Goal: Task Accomplishment & Management: Manage account settings

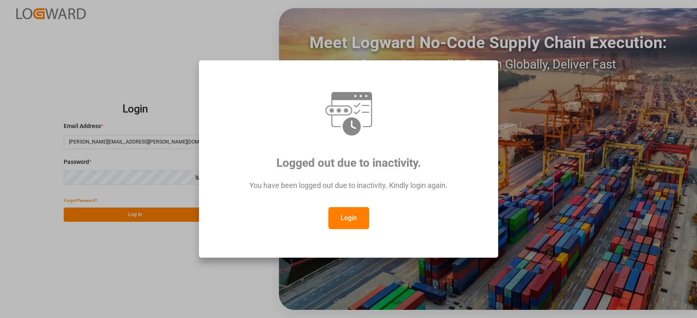
click at [349, 218] on button "Login" at bounding box center [348, 218] width 41 height 22
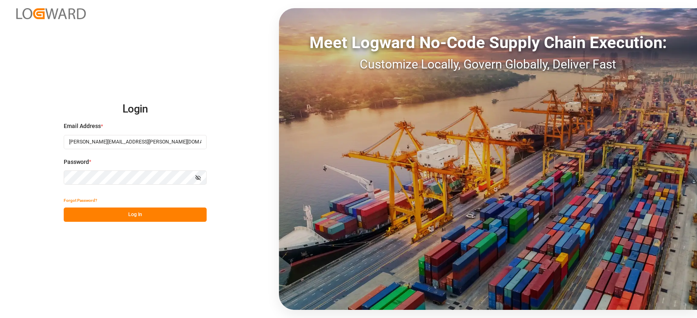
click at [138, 218] on button "Log In" at bounding box center [135, 215] width 143 height 14
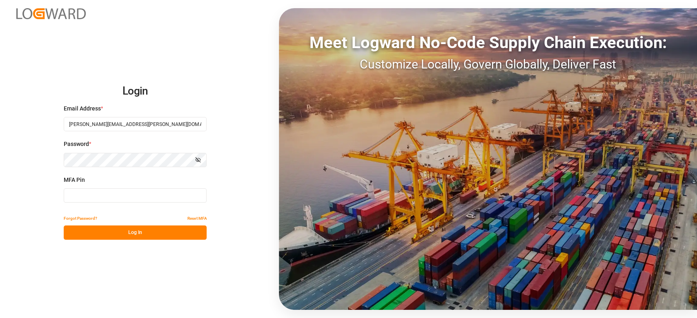
click at [101, 200] on input at bounding box center [135, 196] width 143 height 14
click at [163, 191] on input at bounding box center [135, 196] width 143 height 14
type input "041254"
click at [156, 236] on button "Log In" at bounding box center [135, 233] width 143 height 14
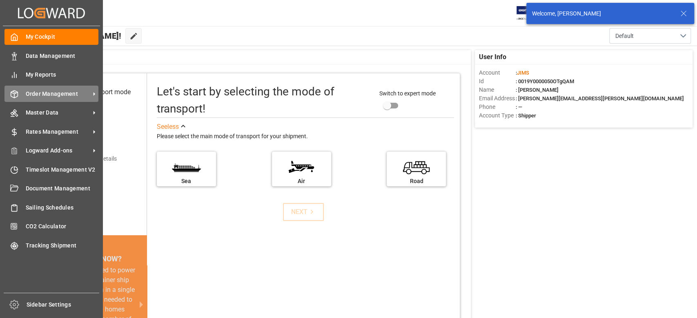
click at [58, 95] on span "Order Management" at bounding box center [58, 94] width 64 height 9
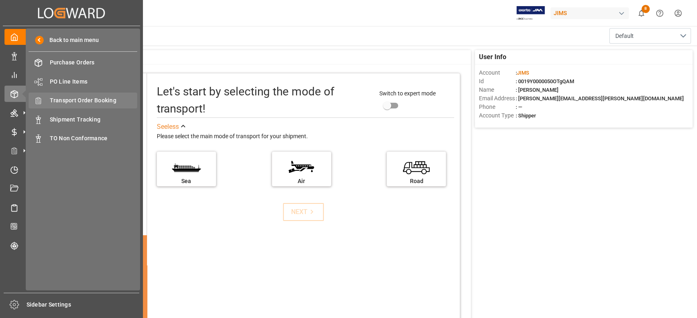
click at [86, 99] on span "Transport Order Booking" at bounding box center [94, 100] width 88 height 9
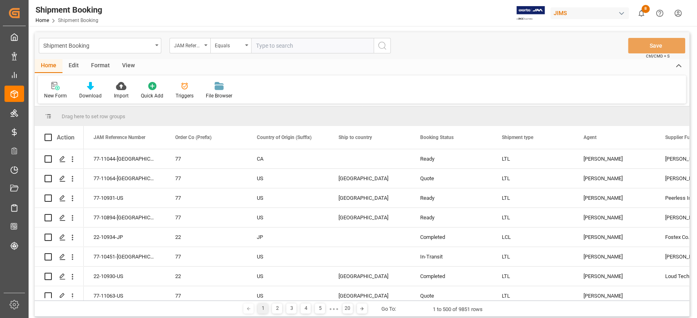
click at [282, 47] on input "text" at bounding box center [312, 46] width 122 height 16
type input "77-10207-CN"
click at [386, 45] on icon "search button" at bounding box center [382, 46] width 10 height 10
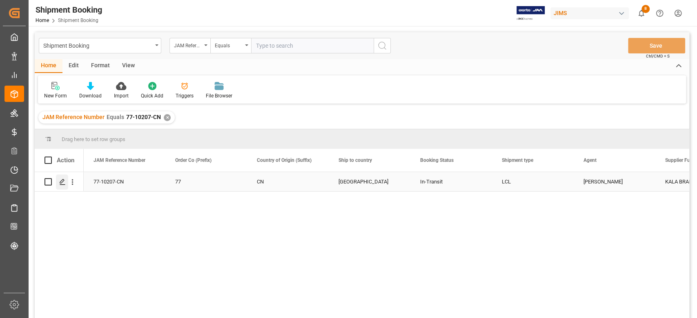
click at [62, 183] on icon "Press SPACE to select this row." at bounding box center [62, 182] width 7 height 7
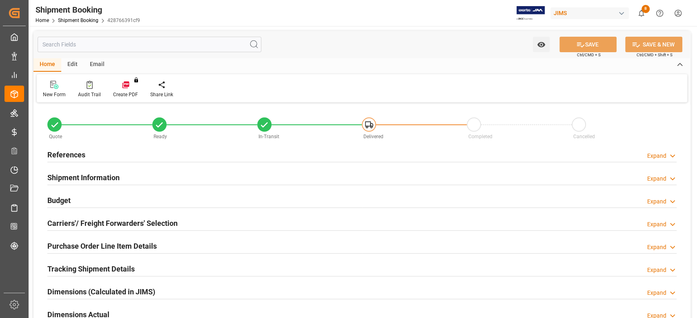
type input "0"
type input "21-07-2025"
click at [76, 156] on h2 "References" at bounding box center [66, 154] width 38 height 11
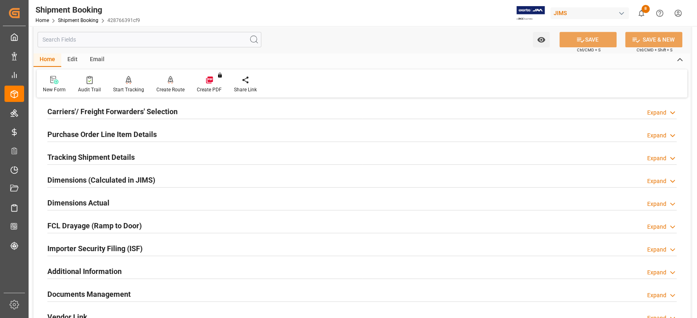
scroll to position [326, 0]
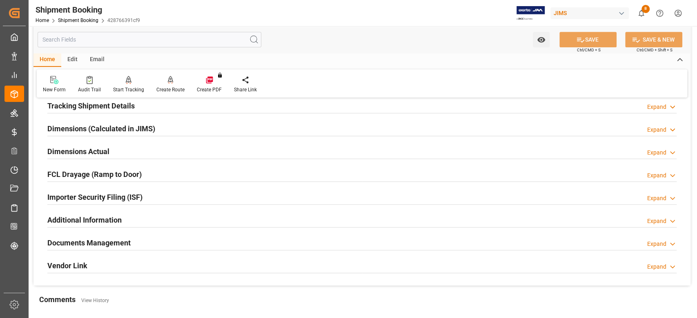
click at [80, 240] on h2 "Documents Management" at bounding box center [88, 243] width 83 height 11
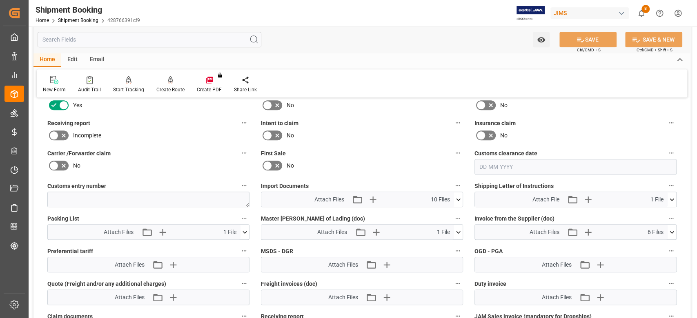
scroll to position [544, 0]
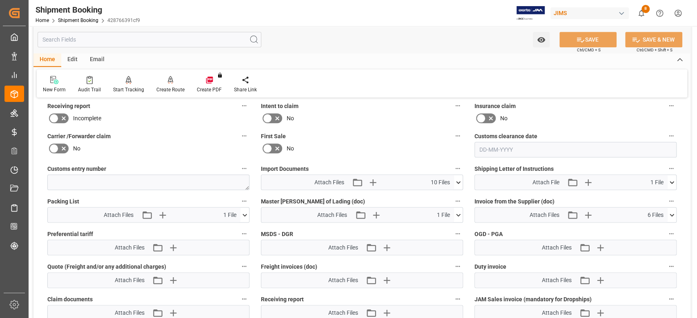
click at [458, 218] on button at bounding box center [458, 215] width 9 height 15
click at [452, 230] on icon at bounding box center [453, 230] width 9 height 9
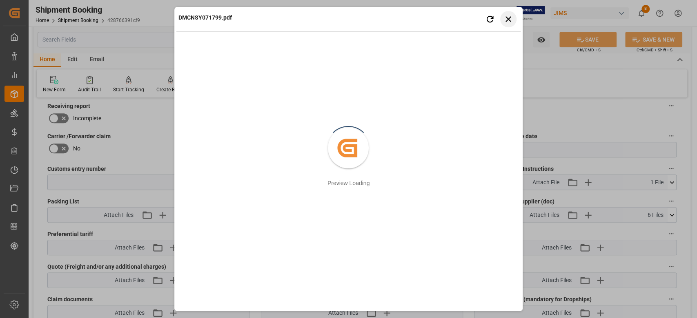
click at [506, 26] on button "Close preview" at bounding box center [508, 19] width 16 height 16
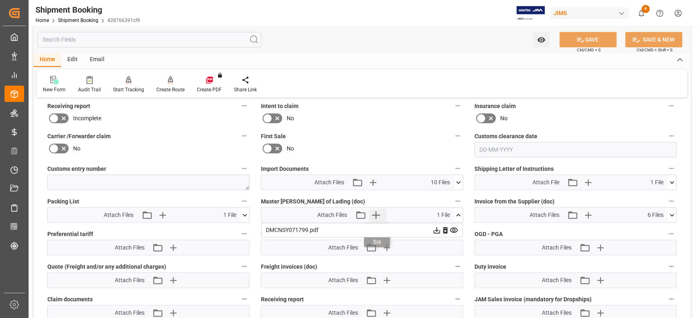
click at [378, 215] on icon "button" at bounding box center [375, 215] width 13 height 13
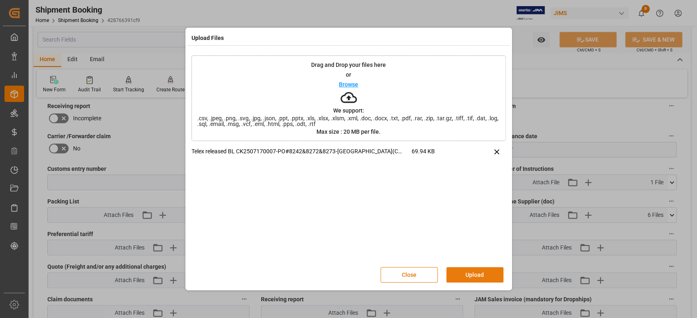
click at [466, 273] on button "Upload" at bounding box center [474, 275] width 57 height 16
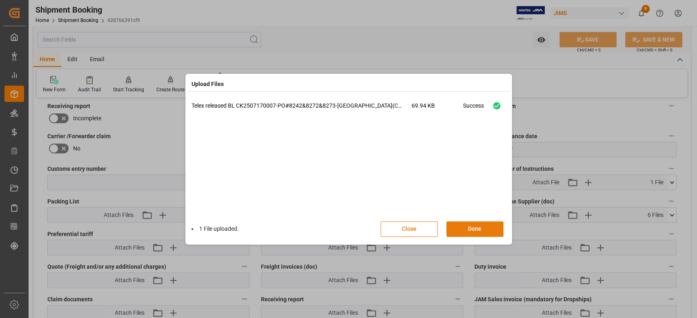
click at [471, 228] on button "Done" at bounding box center [474, 230] width 57 height 16
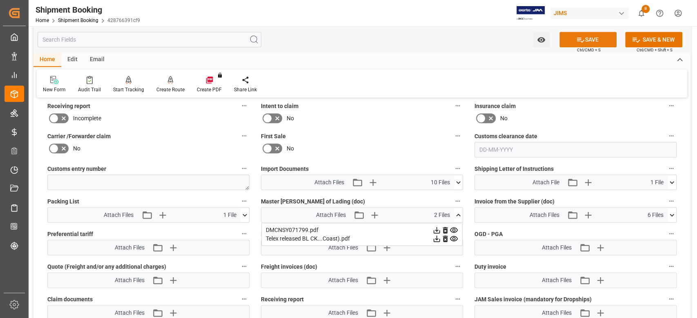
click at [586, 38] on button "SAVE" at bounding box center [587, 40] width 57 height 16
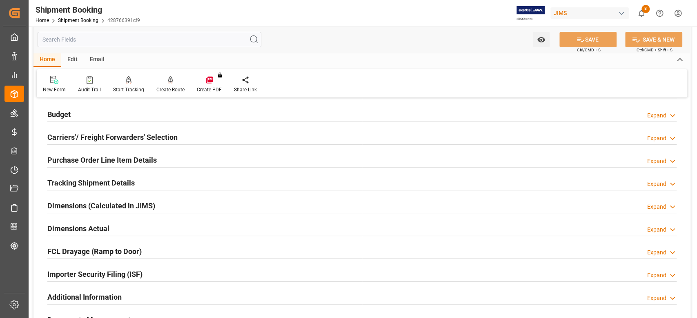
scroll to position [76, 0]
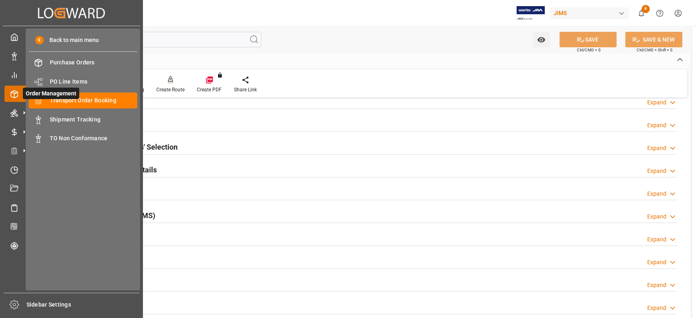
click at [16, 93] on icon at bounding box center [24, 93] width 17 height 17
click at [76, 103] on span "Transport Order Booking" at bounding box center [94, 100] width 88 height 9
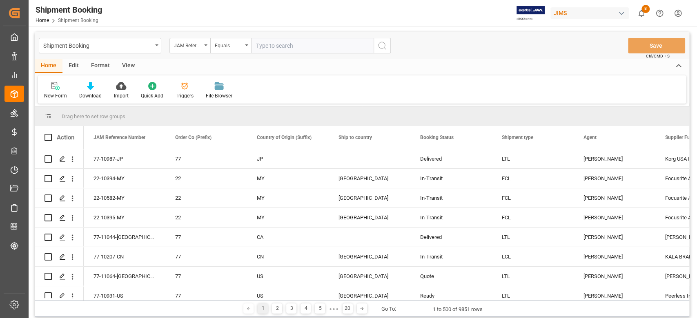
click at [282, 46] on input "text" at bounding box center [312, 46] width 122 height 16
type input "77-9232-CN"
drag, startPoint x: 382, startPoint y: 47, endPoint x: 297, endPoint y: 204, distance: 178.4
click at [381, 46] on icon "search button" at bounding box center [382, 46] width 10 height 10
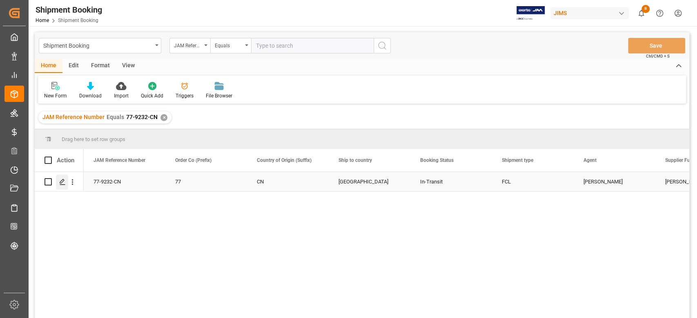
click at [62, 181] on icon "Press SPACE to select this row." at bounding box center [62, 182] width 7 height 7
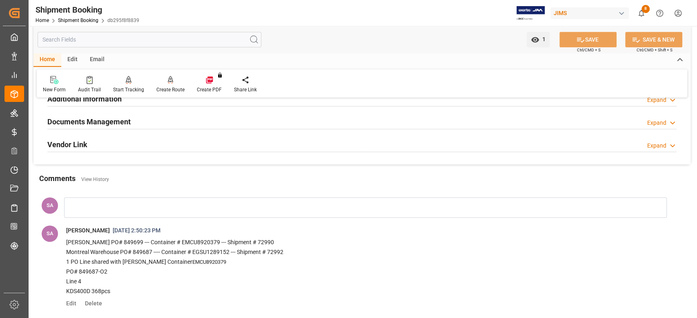
scroll to position [326, 0]
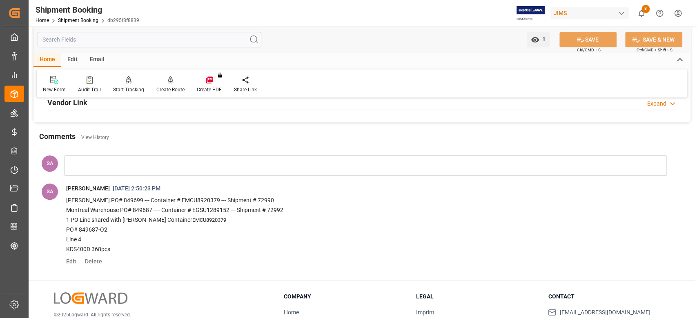
click at [76, 211] on p "Montreal Warehouse PO# 849687 ---- Container # EGSU1289152 --- Shipment # 72992" at bounding box center [358, 211] width 584 height 10
drag, startPoint x: 65, startPoint y: 200, endPoint x: 120, endPoint y: 250, distance: 74.2
click at [120, 250] on span "Archambeault PO# 849699 --- Container # EMCU8920379 --- Shipment # 72990 Montre…" at bounding box center [367, 225] width 614 height 63
click at [243, 243] on p "Line 4" at bounding box center [358, 240] width 584 height 10
drag, startPoint x: 65, startPoint y: 207, endPoint x: 262, endPoint y: 246, distance: 200.8
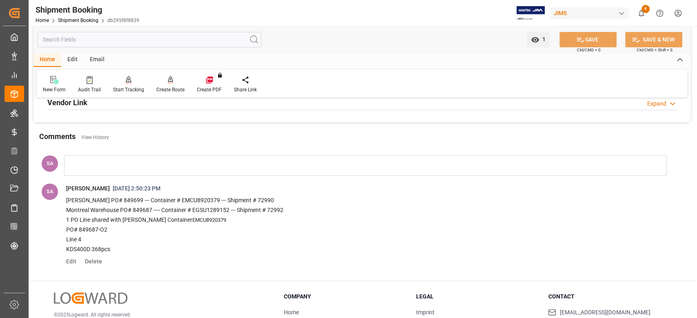
click at [262, 246] on span "Archambeault PO# 849699 --- Container # EMCU8920379 --- Shipment # 72990 Montre…" at bounding box center [367, 225] width 614 height 63
copy div "Montreal Warehouse PO# 849687 ---- Container # EGSU1289152 --- Shipment # 72992…"
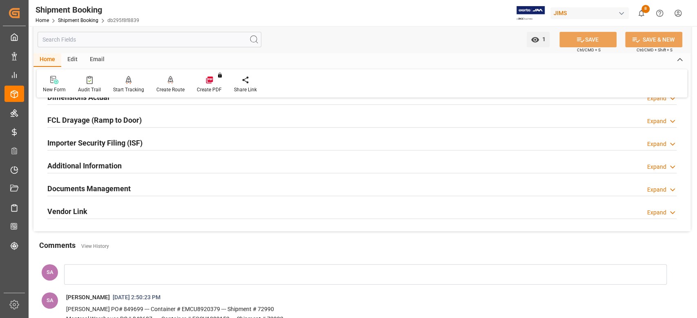
scroll to position [163, 0]
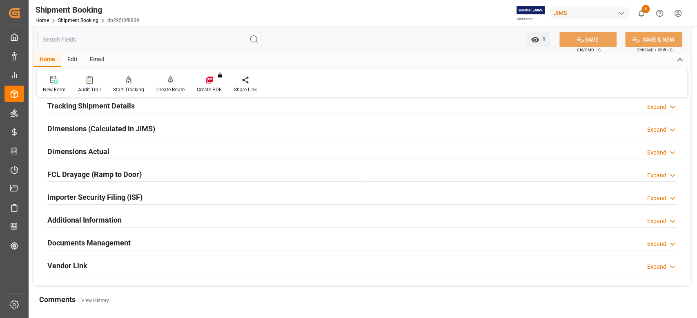
click at [65, 107] on h2 "Tracking Shipment Details" at bounding box center [90, 105] width 87 height 11
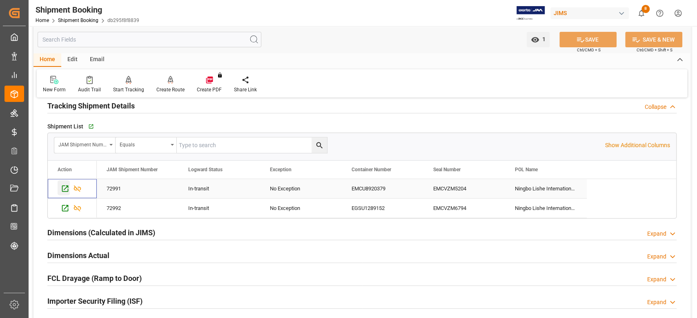
click at [67, 188] on icon "Press SPACE to select this row." at bounding box center [65, 188] width 9 height 9
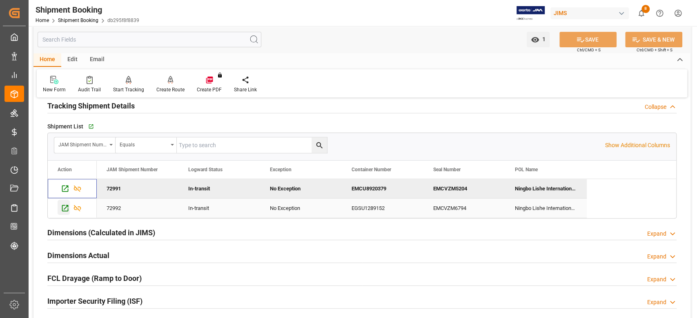
click at [65, 209] on icon "Press SPACE to select this row." at bounding box center [65, 208] width 9 height 9
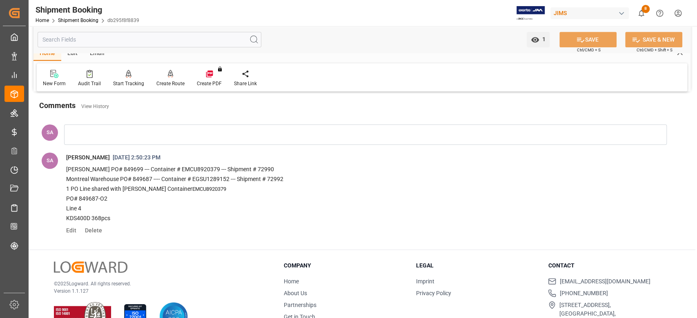
scroll to position [484, 0]
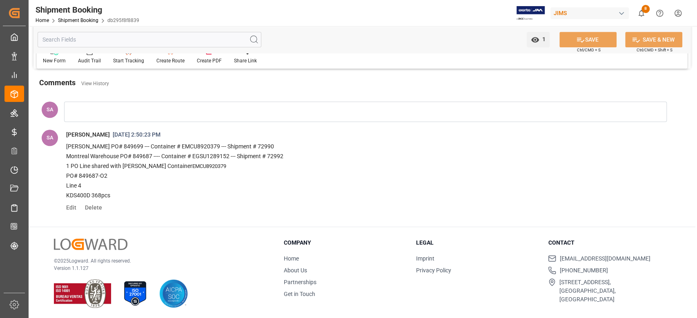
drag, startPoint x: 65, startPoint y: 144, endPoint x: 172, endPoint y: 191, distance: 116.2
click at [172, 191] on span "Archambeault PO# 849699 --- Container # EMCU8920379 --- Shipment # 72990 Montre…" at bounding box center [367, 171] width 614 height 63
copy div "Archambeault PO# 849699 --- Container # EMCU8920379 --- Shipment # 72990 Montre…"
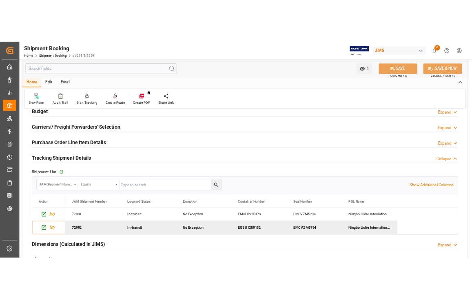
scroll to position [158, 0]
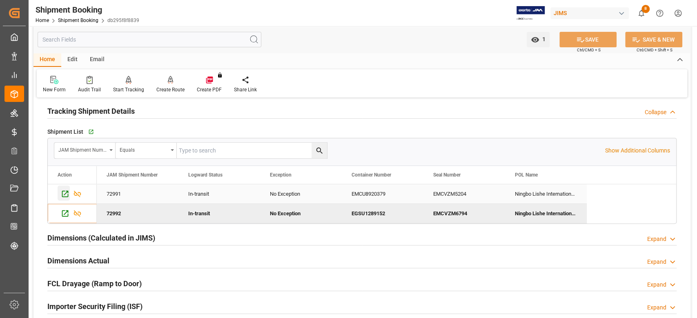
click at [65, 194] on icon "Press SPACE to select this row." at bounding box center [65, 194] width 9 height 9
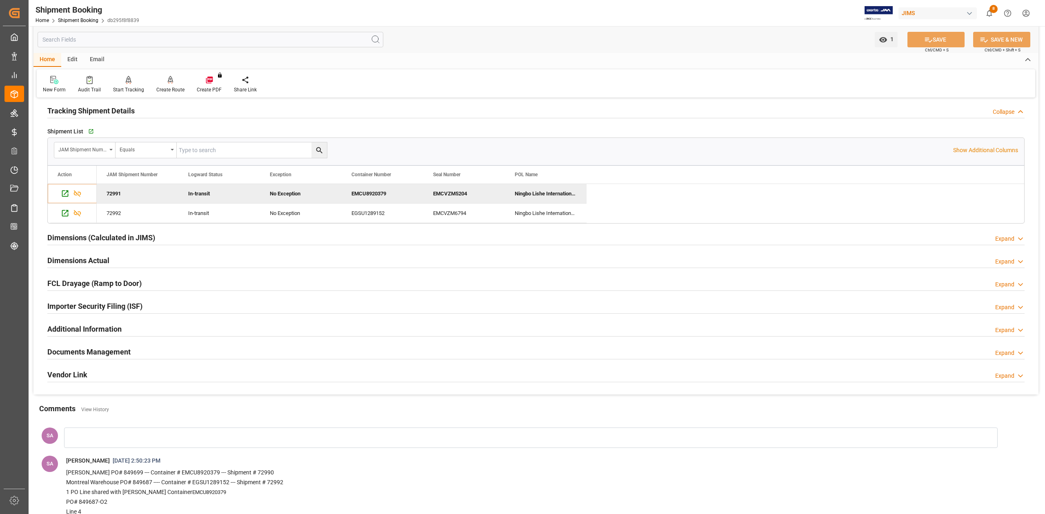
scroll to position [0, 0]
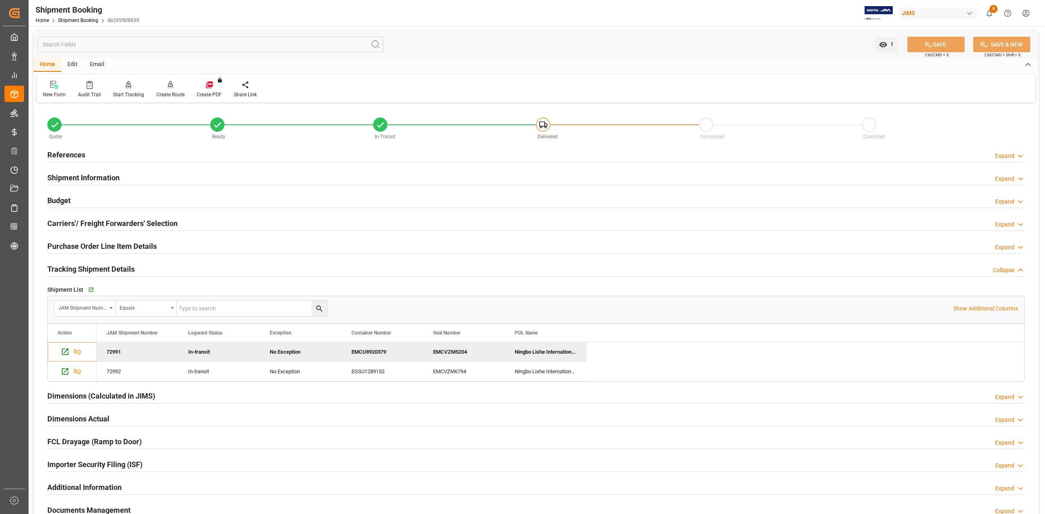
drag, startPoint x: 66, startPoint y: 156, endPoint x: 71, endPoint y: 155, distance: 5.0
click at [66, 156] on h2 "References" at bounding box center [66, 154] width 38 height 11
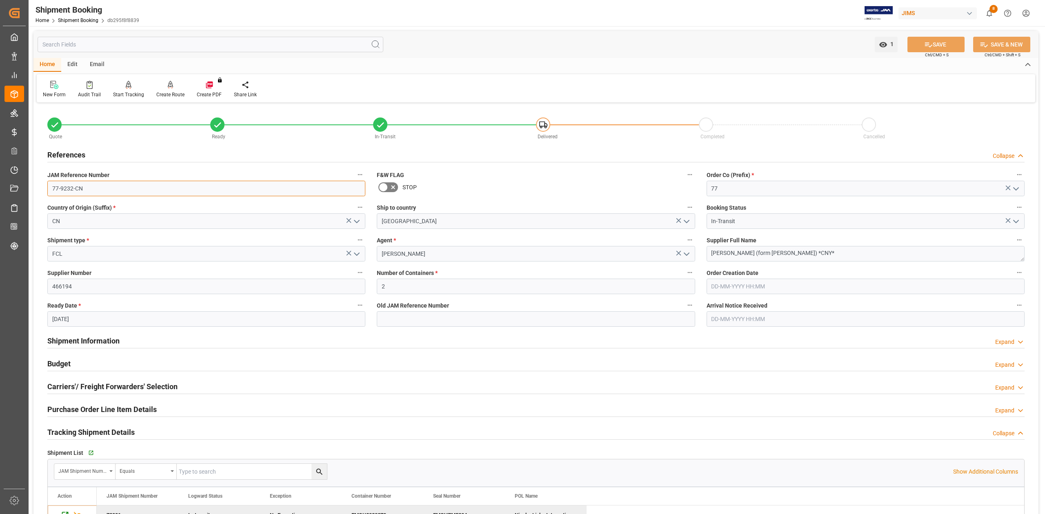
click at [108, 187] on input "77-9232-CN" at bounding box center [206, 189] width 318 height 16
click at [696, 255] on textarea "[PERSON_NAME] (form [PERSON_NAME]) *CNY*" at bounding box center [865, 254] width 318 height 16
drag, startPoint x: 834, startPoint y: 253, endPoint x: 657, endPoint y: 251, distance: 177.5
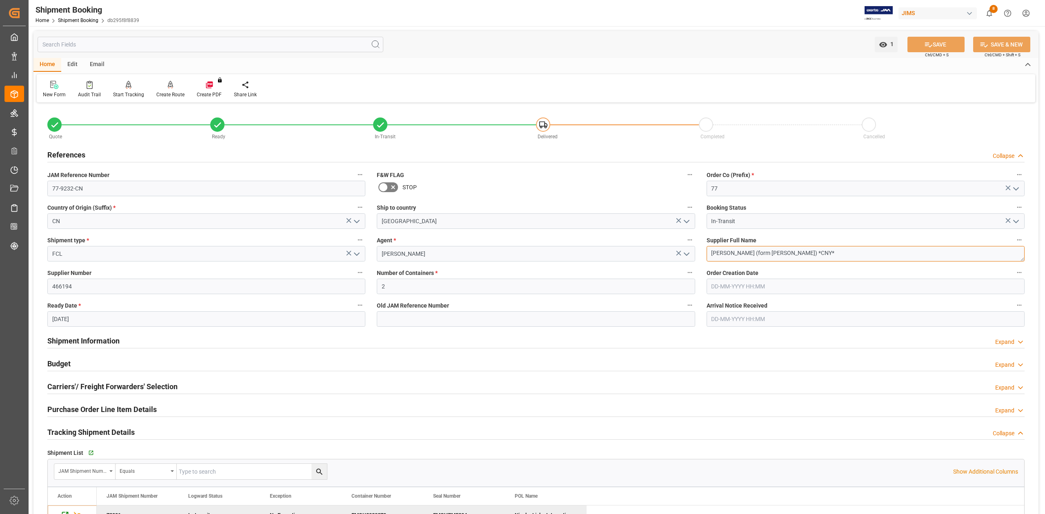
click at [657, 251] on div "Quote Ready In-Transit Delivered Completed Cancelled References Collapse JAM Re…" at bounding box center [535, 410] width 1005 height 611
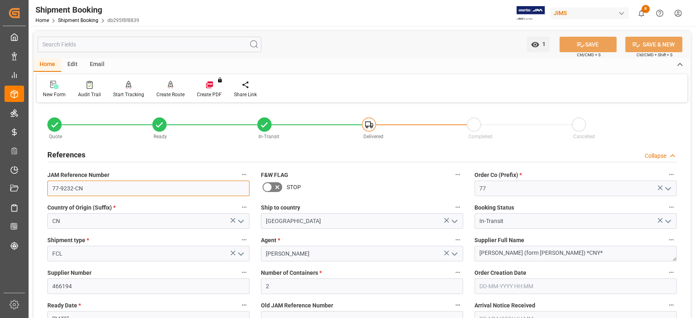
click at [84, 187] on input "77-9232-CN" at bounding box center [148, 189] width 202 height 16
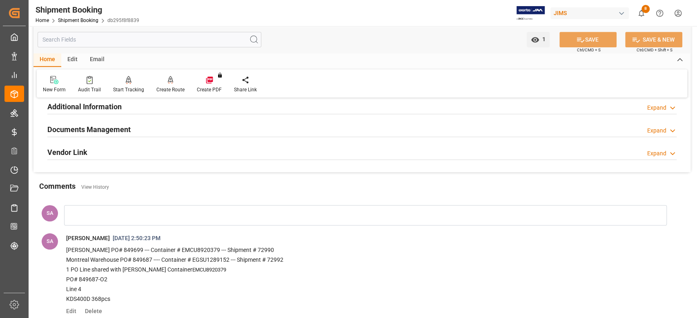
scroll to position [598, 0]
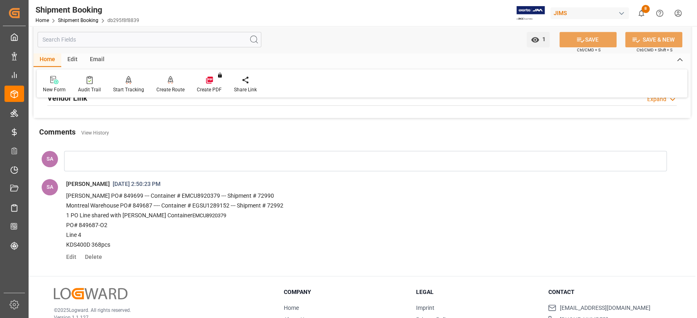
click at [168, 204] on p "Montreal Warehouse PO# 849687 ---- Container # EGSU1289152 --- Shipment # 72992" at bounding box center [358, 206] width 584 height 10
drag, startPoint x: 162, startPoint y: 205, endPoint x: 285, endPoint y: 204, distance: 122.8
click at [285, 204] on p "Montreal Warehouse PO# 849687 ---- Container # EGSU1289152 --- Shipment # 72992" at bounding box center [358, 206] width 584 height 10
copy p "Container # EGSU1289152 --- Shipment # 72992"
click at [151, 221] on p "PO# 849687-O2" at bounding box center [358, 226] width 584 height 10
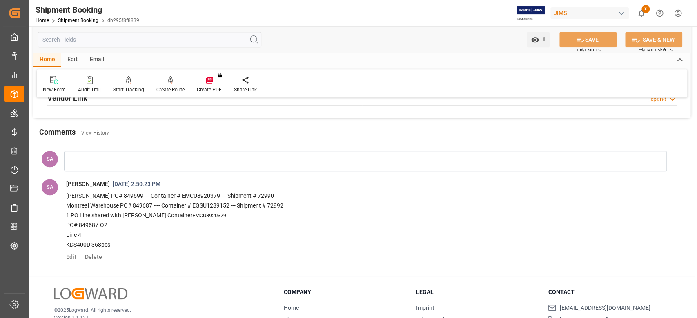
click at [178, 215] on p "1 PO Line shared with Archambeault Container EMCU8920379" at bounding box center [358, 216] width 584 height 10
drag, startPoint x: 160, startPoint y: 213, endPoint x: 221, endPoint y: 213, distance: 60.4
click at [221, 213] on p "1 PO Line shared with Archambeault Container EMCU8920379" at bounding box center [358, 216] width 584 height 10
copy p "Container EMCU8920379"
drag, startPoint x: 107, startPoint y: 223, endPoint x: 65, endPoint y: 226, distance: 41.3
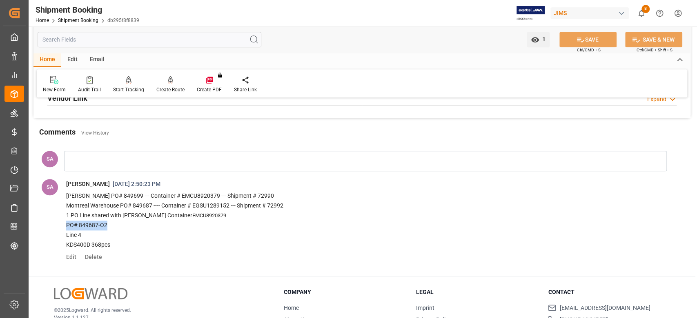
click at [65, 226] on span "Archambeault PO# 849699 --- Container # EMCU8920379 --- Shipment # 72990 Montre…" at bounding box center [367, 220] width 614 height 63
copy p "PO# 849687-O2"
drag, startPoint x: 111, startPoint y: 244, endPoint x: 67, endPoint y: 246, distance: 44.5
click at [67, 246] on p "KDS400D 368pcs" at bounding box center [358, 245] width 584 height 10
copy p "KDS400D 368pcs"
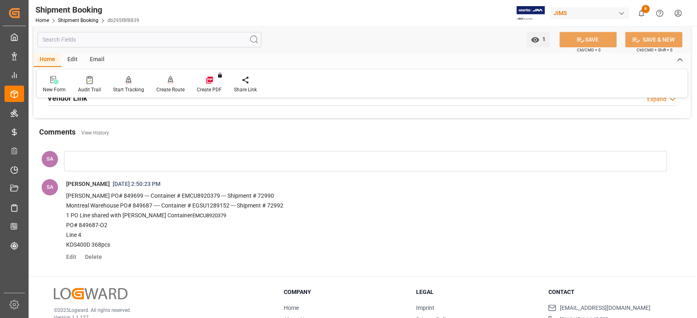
click at [89, 224] on p "PO# 849687-O2" at bounding box center [358, 226] width 584 height 10
copy p "849687"
click at [137, 244] on p "KDS400D 368pcs" at bounding box center [358, 245] width 584 height 10
drag, startPoint x: 123, startPoint y: 247, endPoint x: 114, endPoint y: 247, distance: 9.0
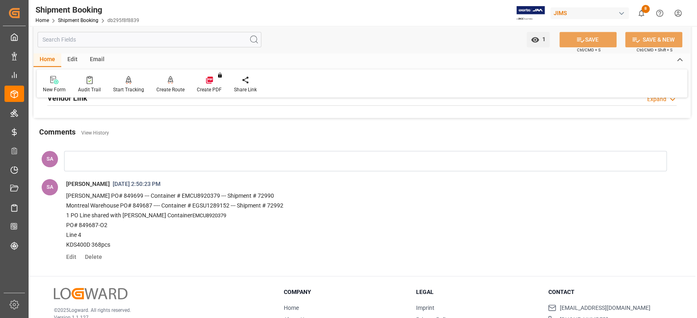
click at [123, 247] on p "KDS400D 368pcs" at bounding box center [358, 245] width 584 height 10
click at [114, 247] on p "KDS400D 368pcs" at bounding box center [358, 245] width 584 height 10
click at [71, 256] on span "Edit" at bounding box center [74, 257] width 16 height 7
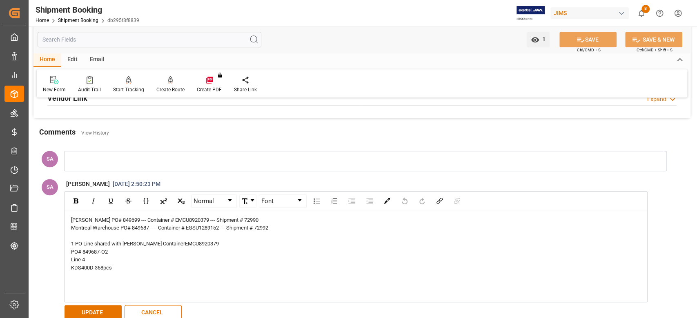
click at [117, 265] on div "KDS400D 368pcs" at bounding box center [356, 268] width 570 height 8
drag, startPoint x: 167, startPoint y: 265, endPoint x: 48, endPoint y: 264, distance: 118.3
click at [48, 264] on div "SA Sandra Alexander 9/11/2025, 2:50:23 PM Normal Aptos, sans-serif Archambeault…" at bounding box center [357, 250] width 642 height 148
copy div "KDS400D 368pcs --- Shipment # 72991"
click at [95, 312] on button "UPDATE" at bounding box center [92, 313] width 57 height 16
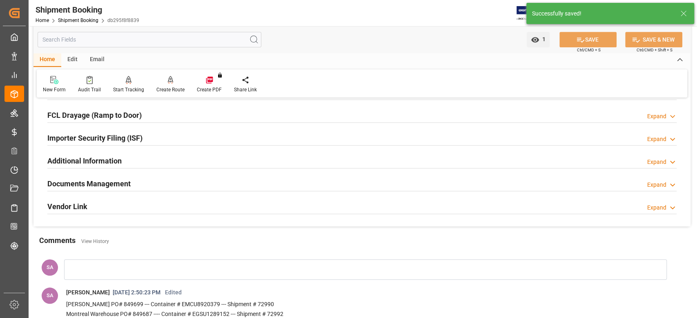
scroll to position [326, 0]
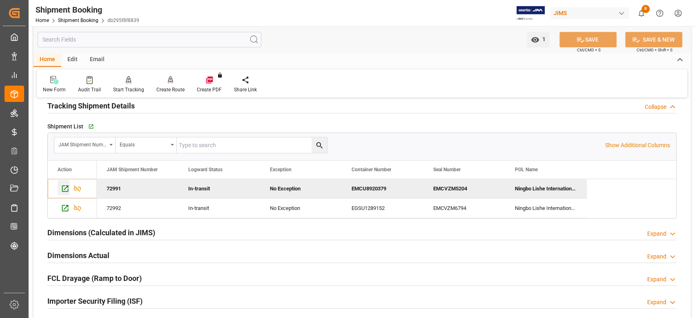
click at [65, 188] on icon "Press SPACE to deselect this row." at bounding box center [65, 189] width 7 height 7
click at [67, 206] on icon "Press SPACE to select this row." at bounding box center [65, 208] width 7 height 7
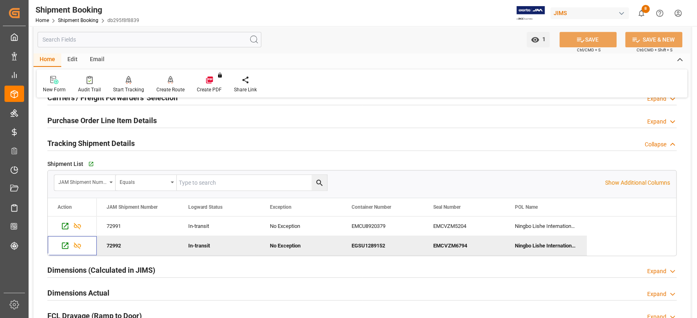
scroll to position [272, 0]
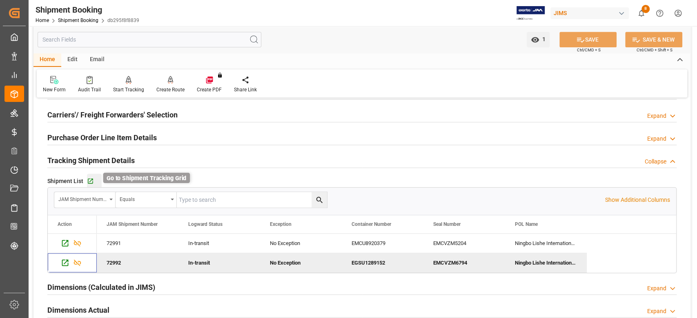
click at [91, 181] on icon "button" at bounding box center [90, 181] width 5 height 5
click at [95, 139] on h2 "Purchase Order Line Item Details" at bounding box center [101, 137] width 109 height 11
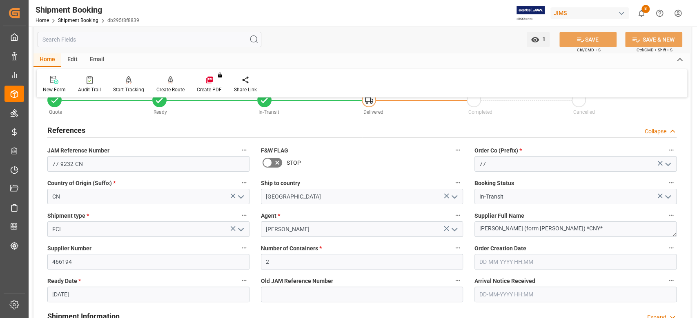
scroll to position [0, 0]
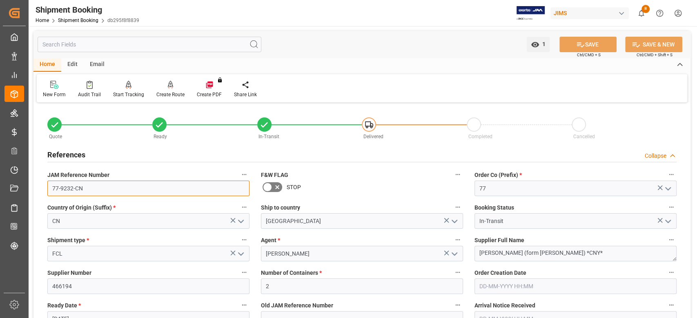
click at [96, 182] on input "77-9232-CN" at bounding box center [148, 189] width 202 height 16
click at [87, 188] on input "77-9232-CN" at bounding box center [148, 189] width 202 height 16
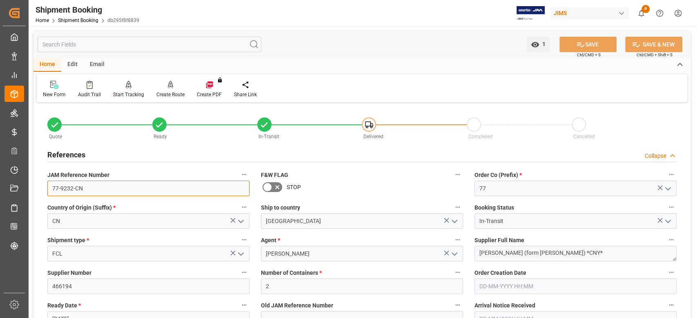
click at [87, 188] on input "77-9232-CN" at bounding box center [148, 189] width 202 height 16
click at [591, 251] on textarea "[PERSON_NAME] (form [PERSON_NAME]) *CNY*" at bounding box center [575, 254] width 202 height 16
drag, startPoint x: 594, startPoint y: 253, endPoint x: 589, endPoint y: 266, distance: 14.2
click at [94, 186] on input "77-9232-CN" at bounding box center [148, 189] width 202 height 16
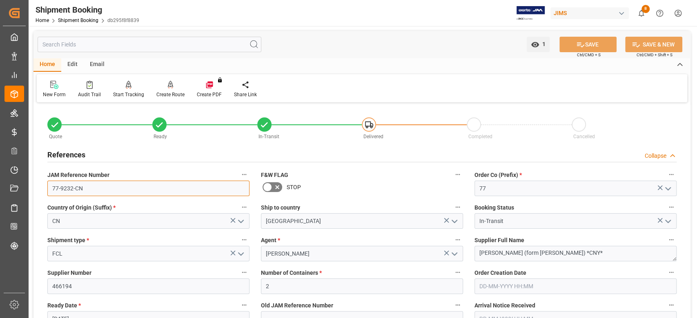
click at [94, 186] on input "77-9232-CN" at bounding box center [148, 189] width 202 height 16
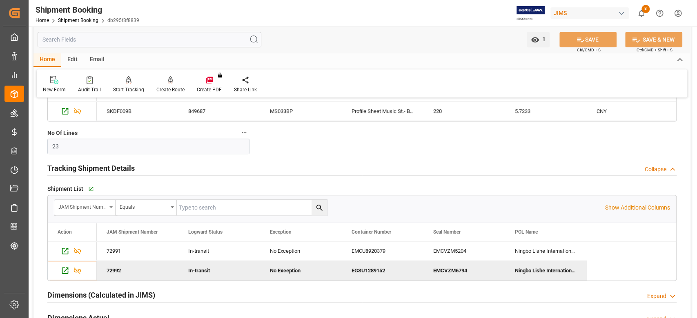
scroll to position [544, 0]
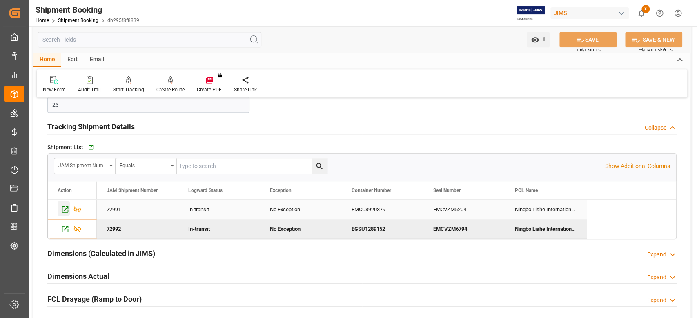
click at [64, 207] on icon "Press SPACE to select this row." at bounding box center [65, 209] width 9 height 9
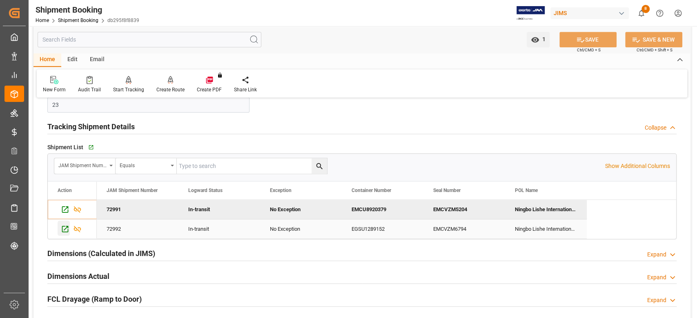
click at [67, 229] on icon "Press SPACE to select this row." at bounding box center [65, 229] width 9 height 9
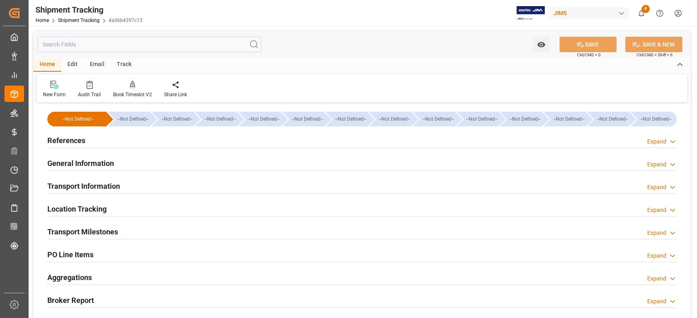
click at [87, 164] on h2 "General Information" at bounding box center [80, 163] width 67 height 11
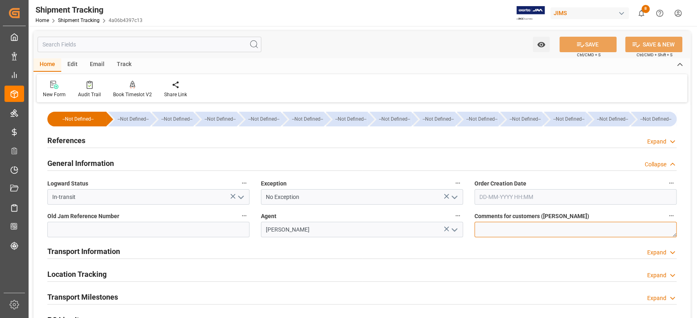
click at [500, 230] on textarea at bounding box center [575, 230] width 202 height 16
paste textarea "Montreal Warehouse PO# 849687 ---- Container # EGSU1289152 --- Shipment # 72992…"
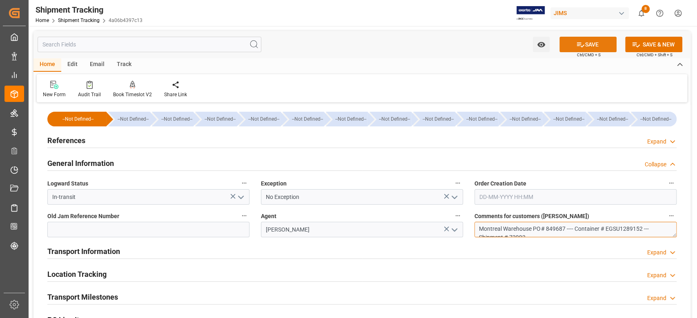
type textarea "Montreal Warehouse PO# 849687 ---- Container # EGSU1289152 --- Shipment # 72992…"
click at [588, 47] on button "SAVE" at bounding box center [587, 45] width 57 height 16
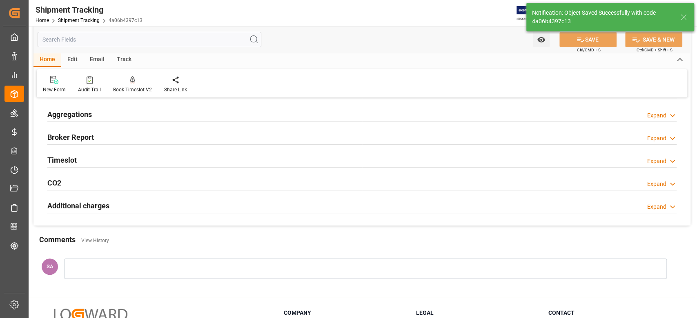
scroll to position [98, 0]
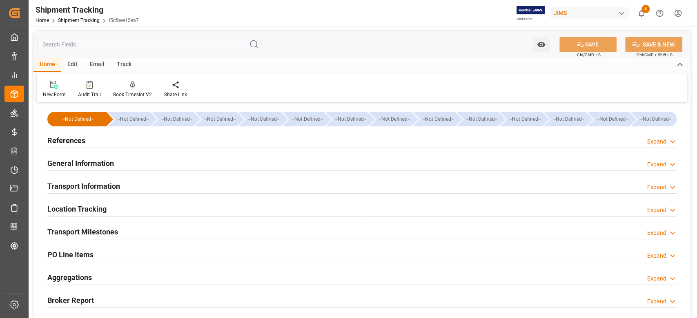
click at [95, 167] on h2 "General Information" at bounding box center [80, 163] width 67 height 11
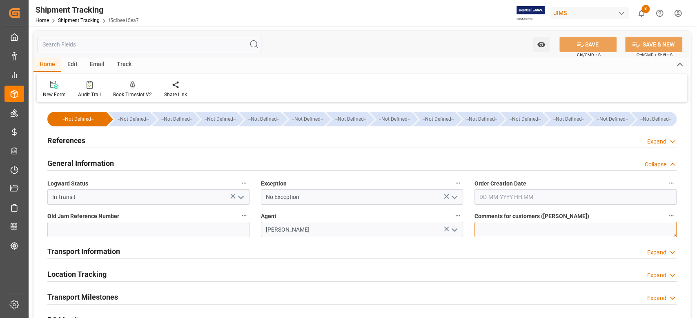
click at [523, 226] on textarea at bounding box center [575, 230] width 202 height 16
paste textarea "Montreal Warehouse PO# 849687 ---- Container # EGSU1289152 --- Shipment # 72992…"
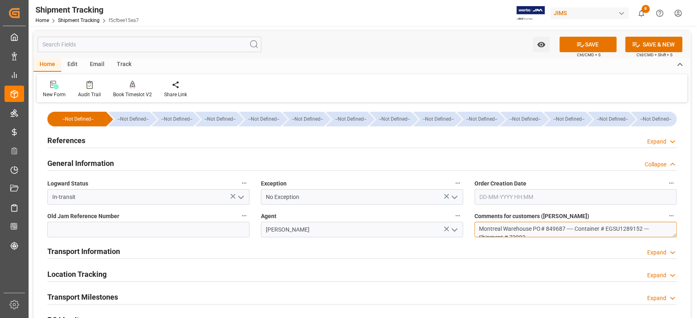
scroll to position [72, 0]
type textarea "Montreal Warehouse PO# 849687 ---- Container # EGSU1289152 --- Shipment # 72992…"
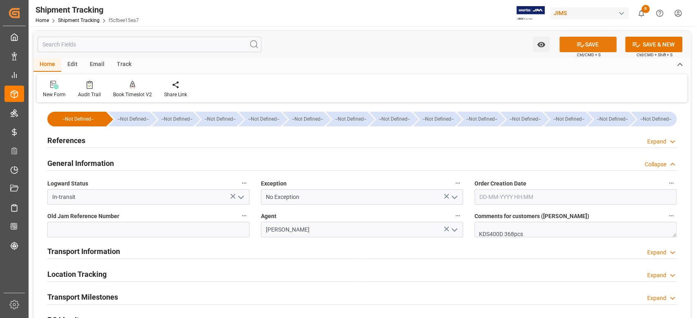
click at [594, 43] on button "SAVE" at bounding box center [587, 45] width 57 height 16
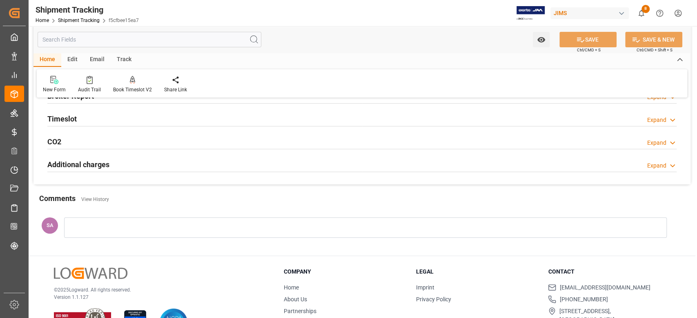
scroll to position [234, 0]
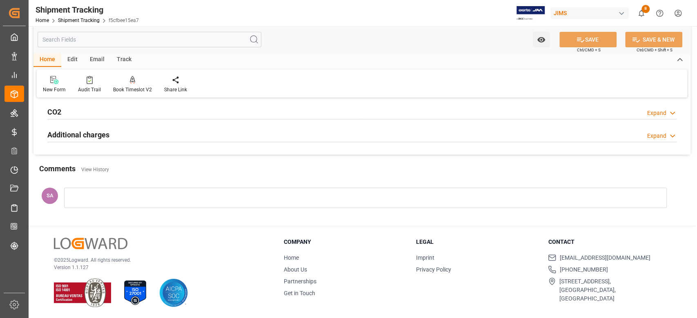
click at [106, 195] on div at bounding box center [365, 198] width 602 height 20
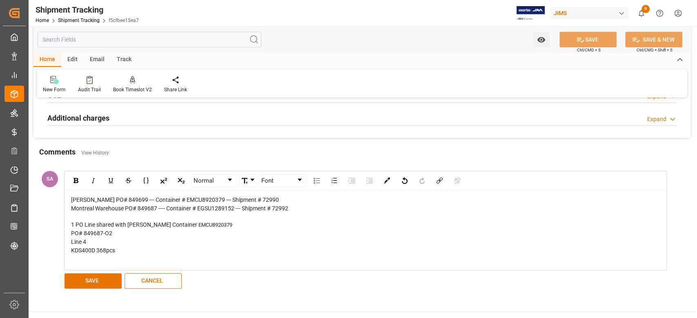
scroll to position [289, 0]
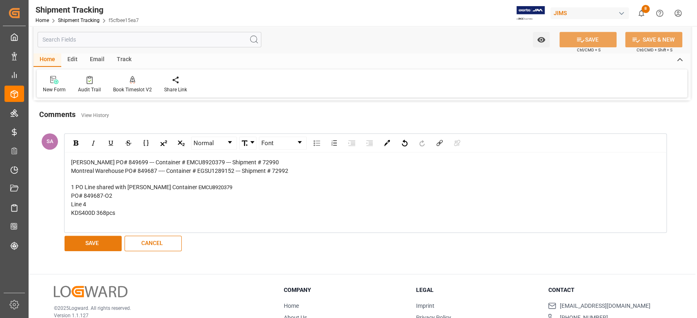
click at [97, 242] on button "SAVE" at bounding box center [92, 244] width 57 height 16
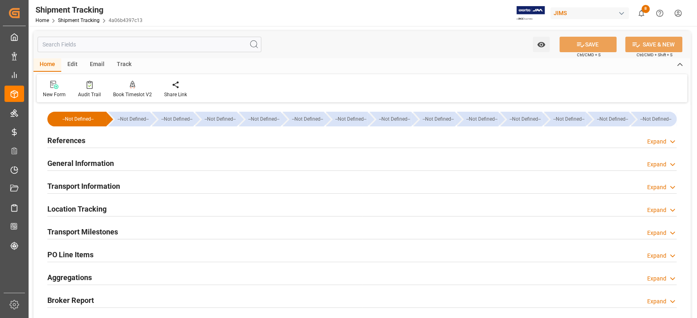
scroll to position [218, 0]
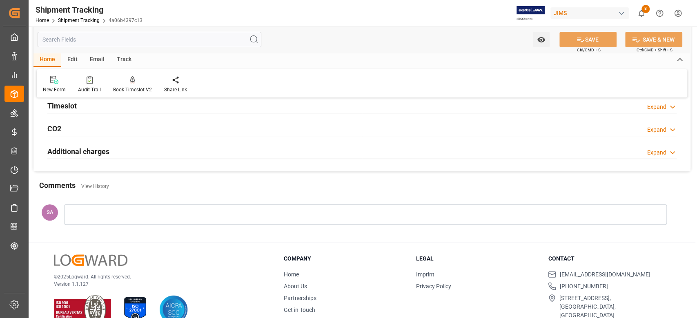
click at [102, 213] on div at bounding box center [365, 214] width 602 height 20
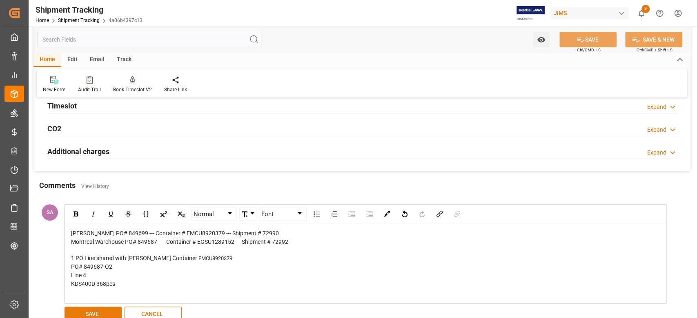
click at [100, 309] on button "SAVE" at bounding box center [92, 315] width 57 height 16
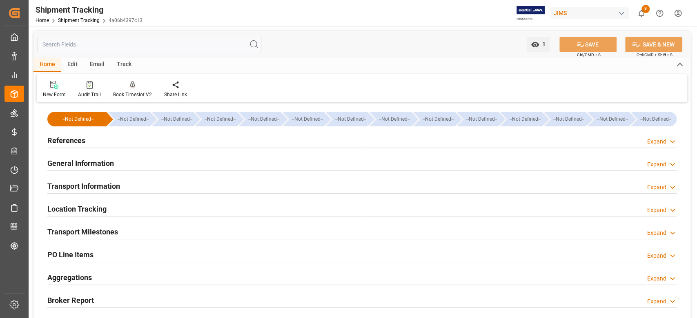
click at [76, 141] on h2 "References" at bounding box center [66, 140] width 38 height 11
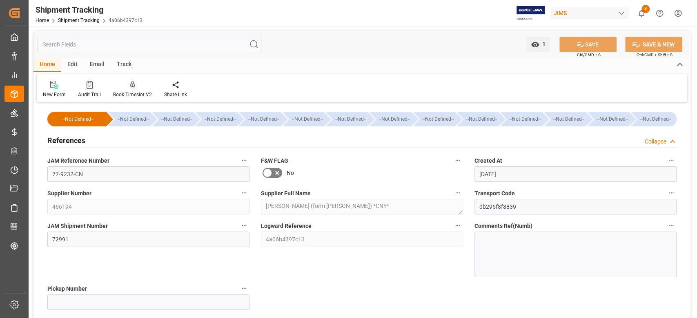
click at [76, 141] on h2 "References" at bounding box center [66, 140] width 38 height 11
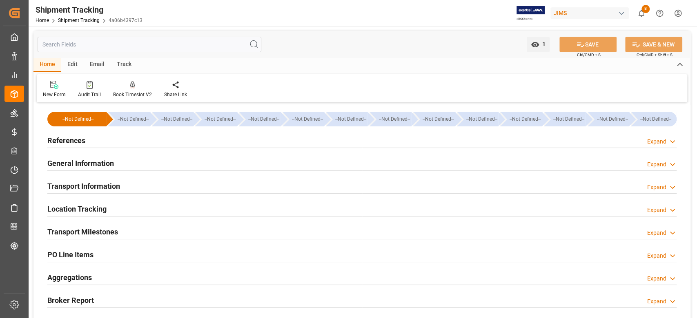
click at [82, 163] on h2 "General Information" at bounding box center [80, 163] width 67 height 11
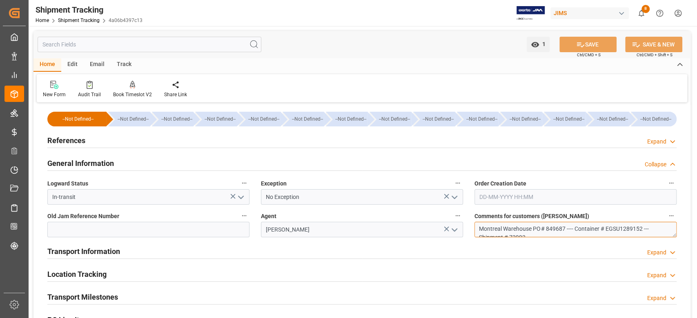
drag, startPoint x: 547, startPoint y: 231, endPoint x: 454, endPoint y: 225, distance: 93.3
click at [454, 225] on div "--Not Defined-- --Not Defined-- --Not Defined-- --Not Defined-- --Not Defined--…" at bounding box center [361, 279] width 657 height 349
click at [529, 230] on textarea "Montreal Warehouse PO# 849687 ---- Container # EGSU1289152 --- Shipment # 72992…" at bounding box center [575, 230] width 202 height 16
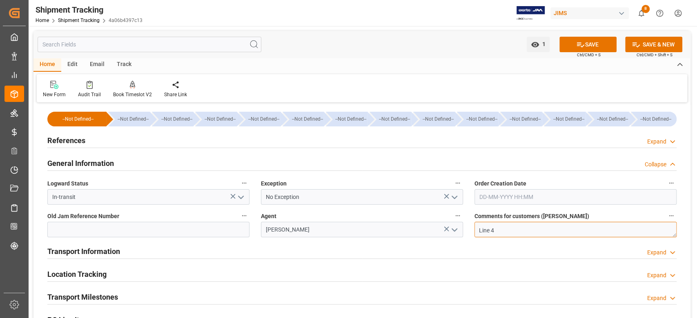
paste textarea "KDS400D 368pcs --- Shipment # 72991"
type textarea "Montreal Warehouse PO# 849687 ---- Container # EGSU1289152 --- Shipment # 72992…"
click at [577, 40] on icon at bounding box center [580, 44] width 9 height 9
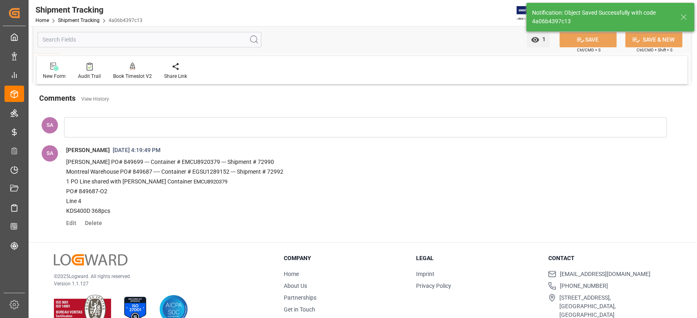
scroll to position [321, 0]
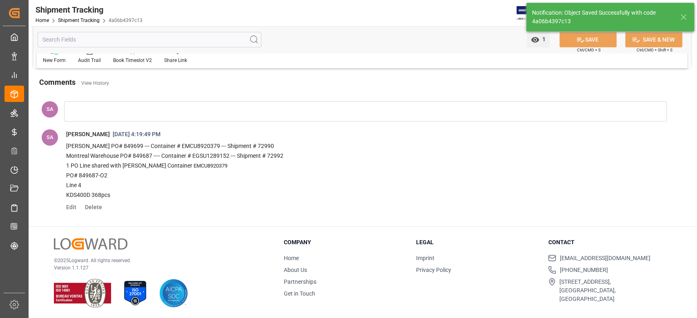
click at [143, 195] on p "KDS400D 368pcs" at bounding box center [358, 196] width 584 height 10
click at [118, 198] on p "KDS400D 368pcs" at bounding box center [358, 196] width 584 height 10
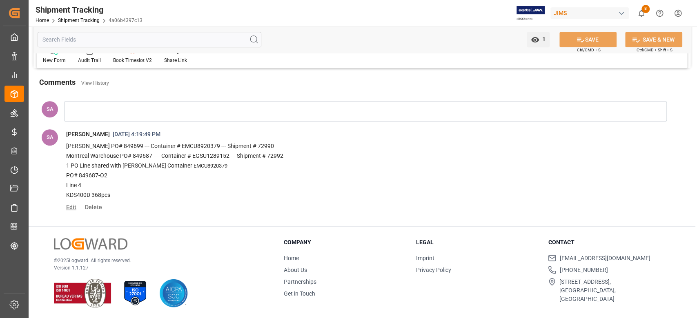
click at [72, 206] on span "Edit" at bounding box center [74, 207] width 16 height 7
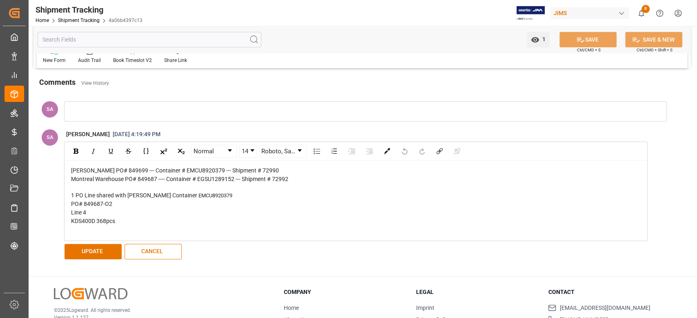
click at [124, 223] on div "KDS400D 368pcs" at bounding box center [356, 221] width 570 height 9
drag, startPoint x: 124, startPoint y: 224, endPoint x: 58, endPoint y: 219, distance: 66.7
click at [58, 219] on div "SA Sandra Alexander 9/12/2025, 4:19:49 PM Normal Font Archambeault PO# 849699 -…" at bounding box center [357, 195] width 642 height 137
click at [98, 253] on button "UPDATE" at bounding box center [92, 252] width 57 height 16
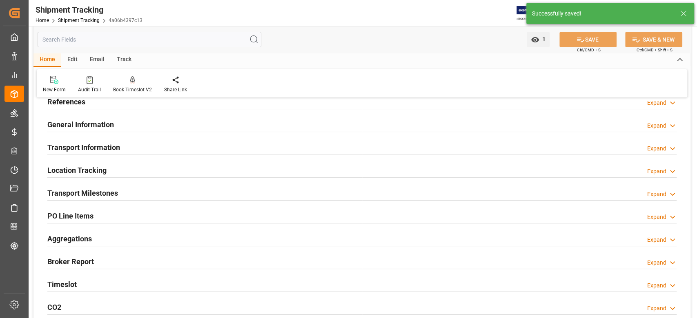
scroll to position [0, 0]
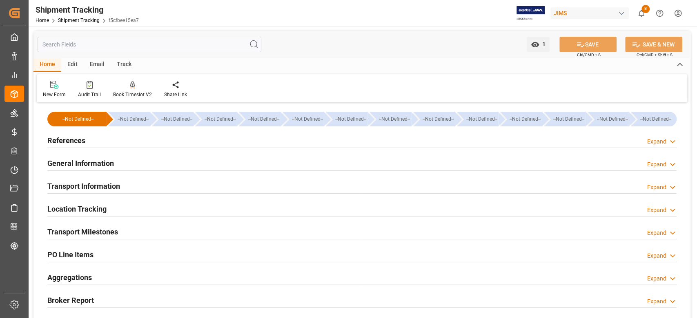
scroll to position [54, 0]
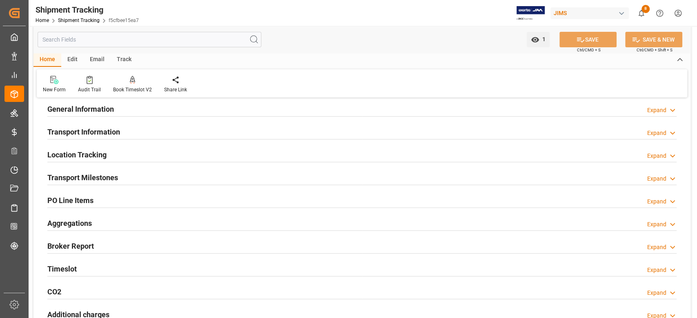
click at [104, 178] on h2 "Transport Milestones" at bounding box center [82, 177] width 71 height 11
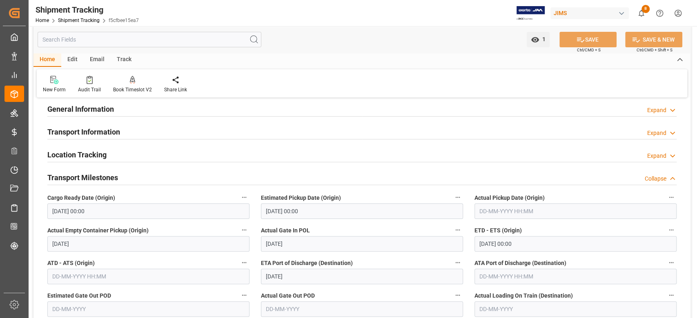
click at [104, 178] on h2 "Transport Milestones" at bounding box center [82, 177] width 71 height 11
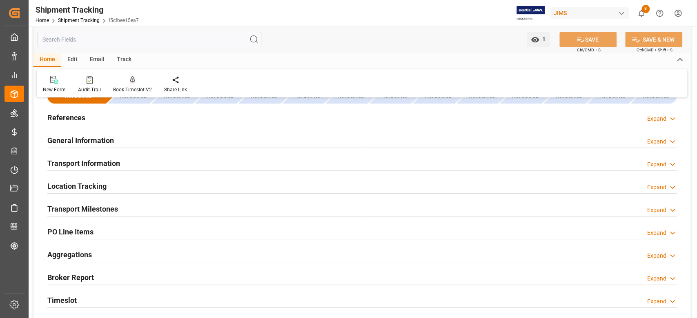
scroll to position [0, 0]
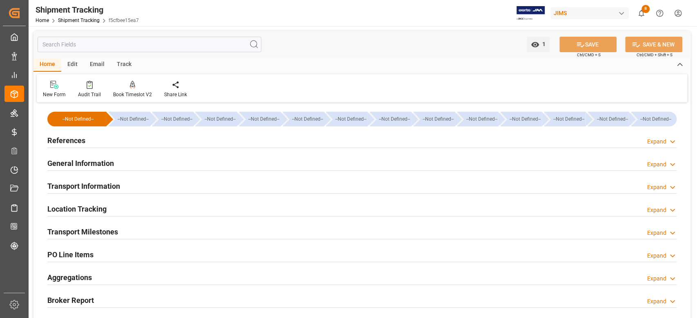
click at [78, 140] on h2 "References" at bounding box center [66, 140] width 38 height 11
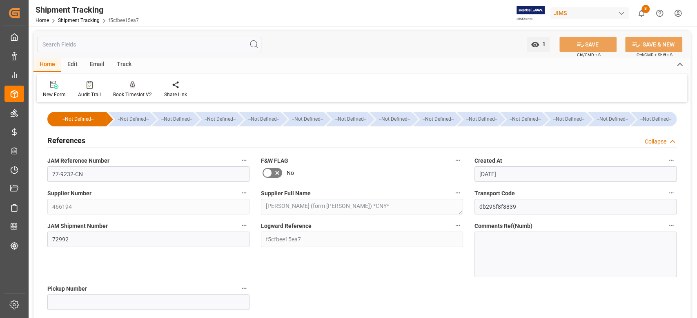
click at [75, 142] on h2 "References" at bounding box center [66, 140] width 38 height 11
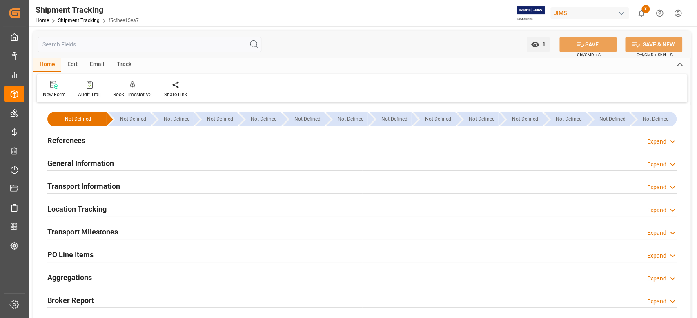
click at [75, 162] on h2 "General Information" at bounding box center [80, 163] width 67 height 11
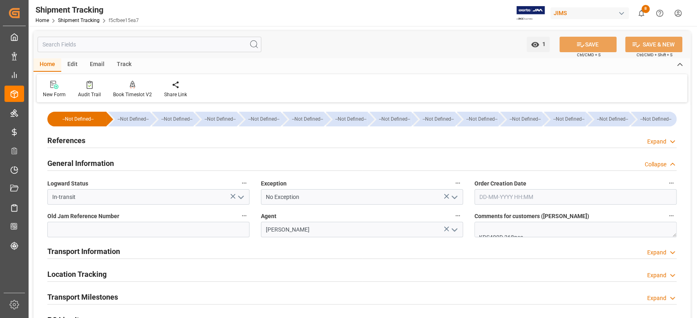
scroll to position [75, 0]
click at [548, 229] on textarea "Montreal Warehouse PO# 849687 ---- Container # EGSU1289152 --- Shipment # 72992…" at bounding box center [575, 230] width 202 height 16
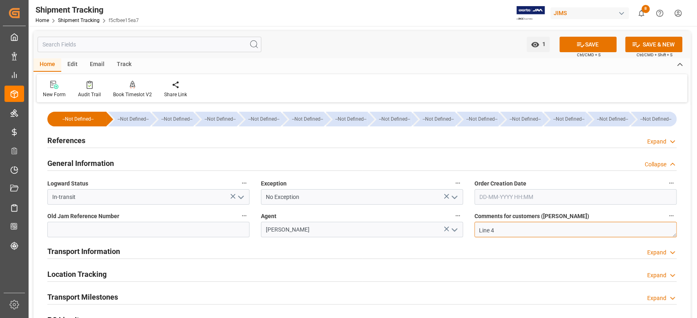
paste textarea "KDS400D 368pcs --- Shipment # 72991"
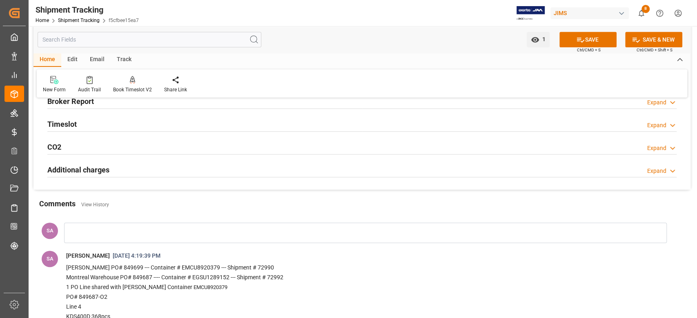
scroll to position [326, 0]
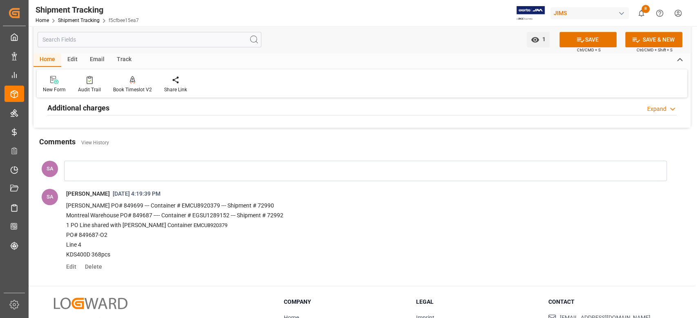
type textarea "Montreal Warehouse PO# 849687 ---- Container # EGSU1289152 --- Shipment # 72992…"
click at [73, 266] on span "Edit" at bounding box center [74, 267] width 16 height 7
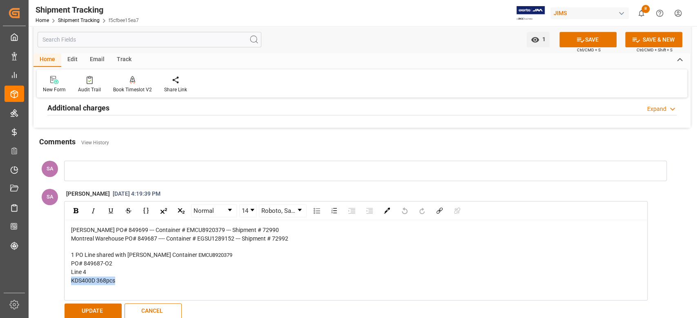
drag, startPoint x: 115, startPoint y: 281, endPoint x: 69, endPoint y: 282, distance: 45.7
click at [69, 282] on div "[PERSON_NAME] PO# 849699 --- Container # EMCU8920379 --- Shipment # 72990 Montr…" at bounding box center [356, 260] width 582 height 80
click at [83, 311] on button "UPDATE" at bounding box center [92, 312] width 57 height 16
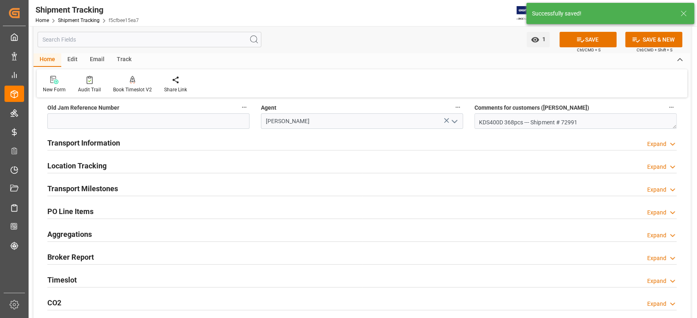
scroll to position [0, 0]
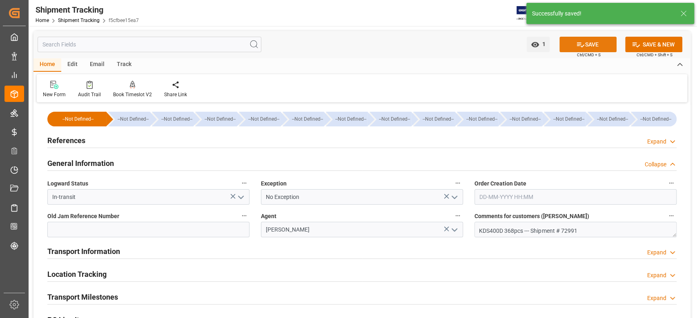
click at [596, 42] on button "SAVE" at bounding box center [587, 45] width 57 height 16
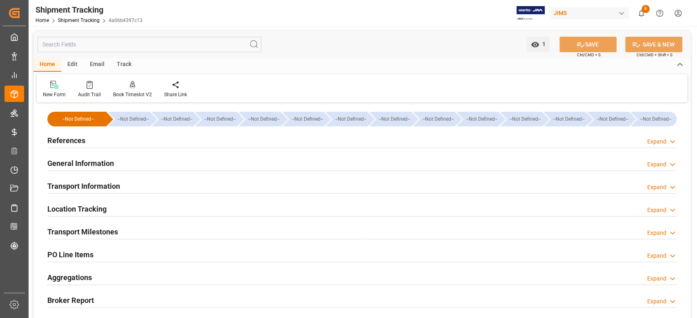
click at [110, 230] on h2 "Transport Milestones" at bounding box center [82, 231] width 71 height 11
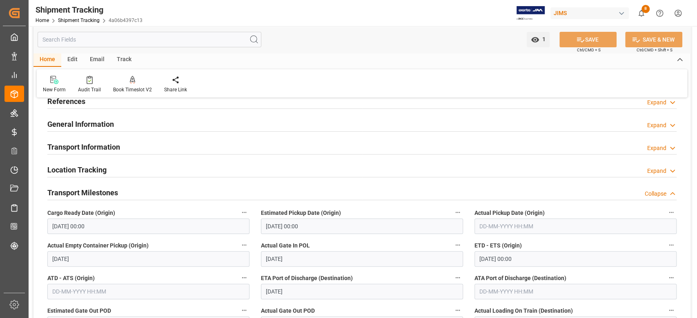
scroll to position [54, 0]
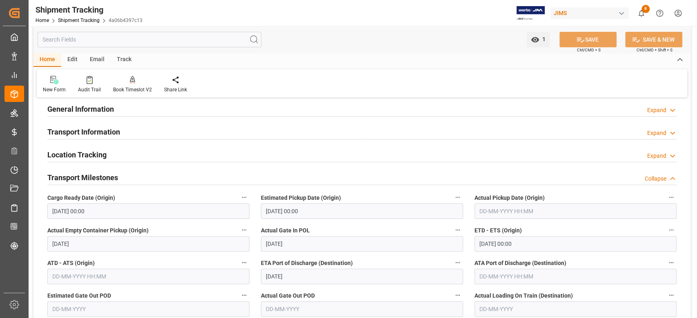
click at [505, 209] on input "text" at bounding box center [575, 212] width 202 height 16
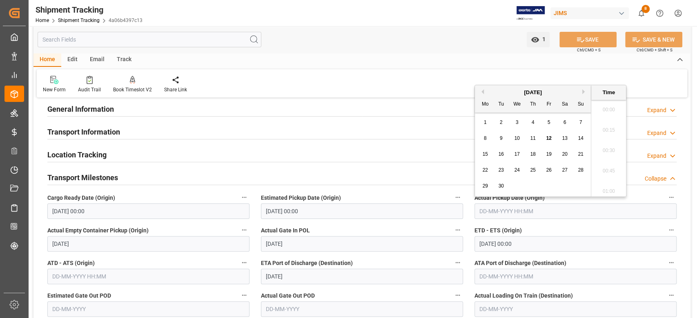
scroll to position [1308, 0]
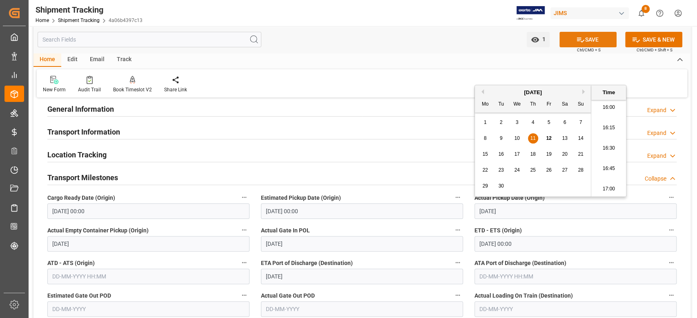
click at [606, 42] on button "SAVE" at bounding box center [587, 40] width 57 height 16
type input "11-09-2025 00:00"
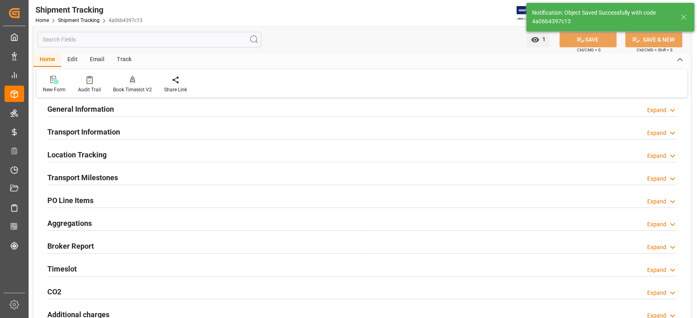
click at [116, 178] on h2 "Transport Milestones" at bounding box center [82, 177] width 71 height 11
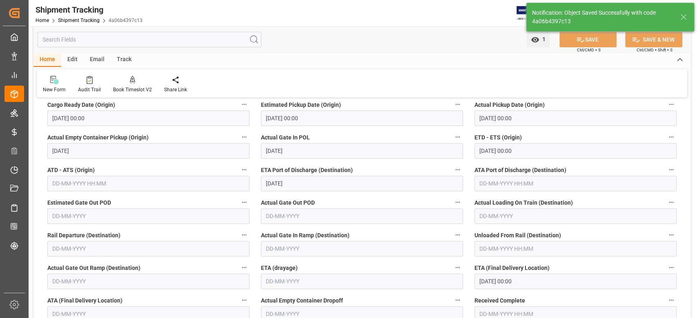
scroll to position [163, 0]
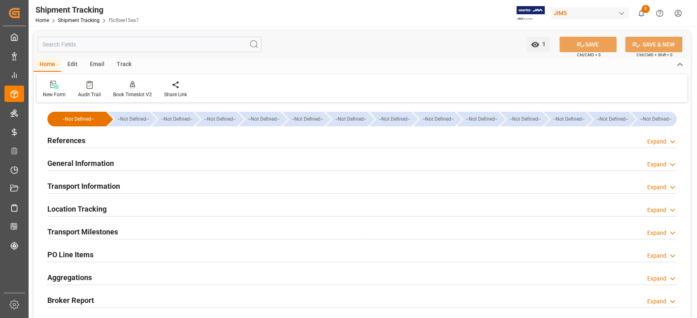
type input "[DATE] 00:00"
type input "[DATE]"
type input "[DATE] 00:00"
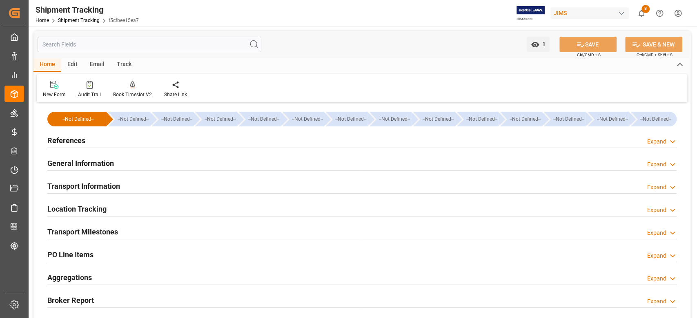
type input "[DATE]"
type input "[DATE] 00:00"
click at [103, 231] on h2 "Transport Milestones" at bounding box center [82, 231] width 71 height 11
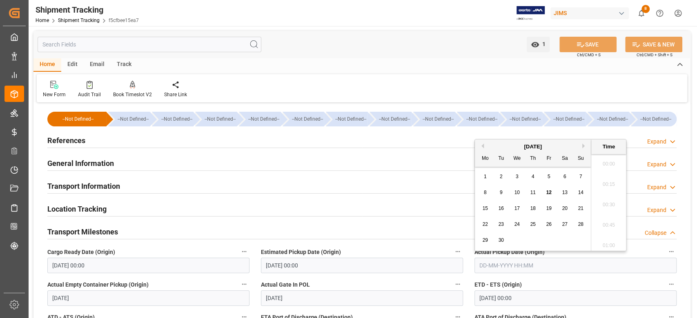
click at [489, 263] on input "text" at bounding box center [575, 266] width 202 height 16
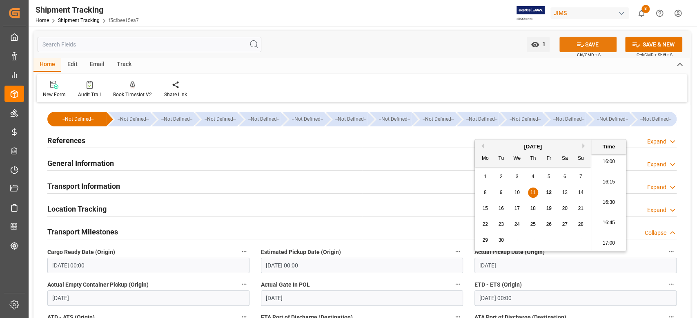
click at [581, 44] on icon at bounding box center [580, 44] width 9 height 9
type input "[DATE] 00:00"
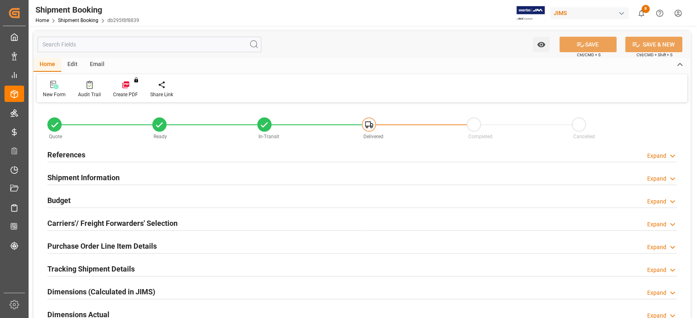
type input "2623.7349"
type input "19201.5418"
type input "17000"
type input "270665.68"
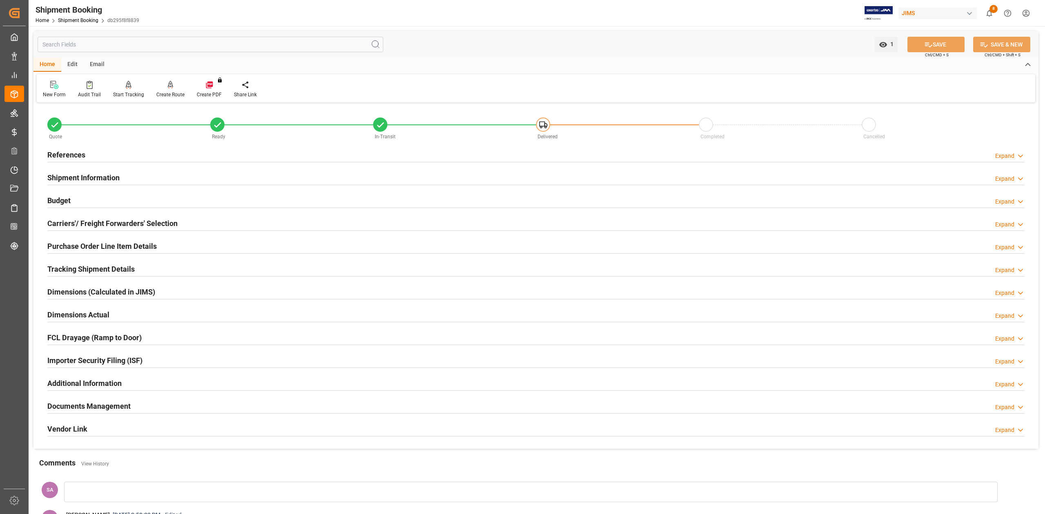
click at [63, 201] on h2 "Budget" at bounding box center [58, 200] width 23 height 11
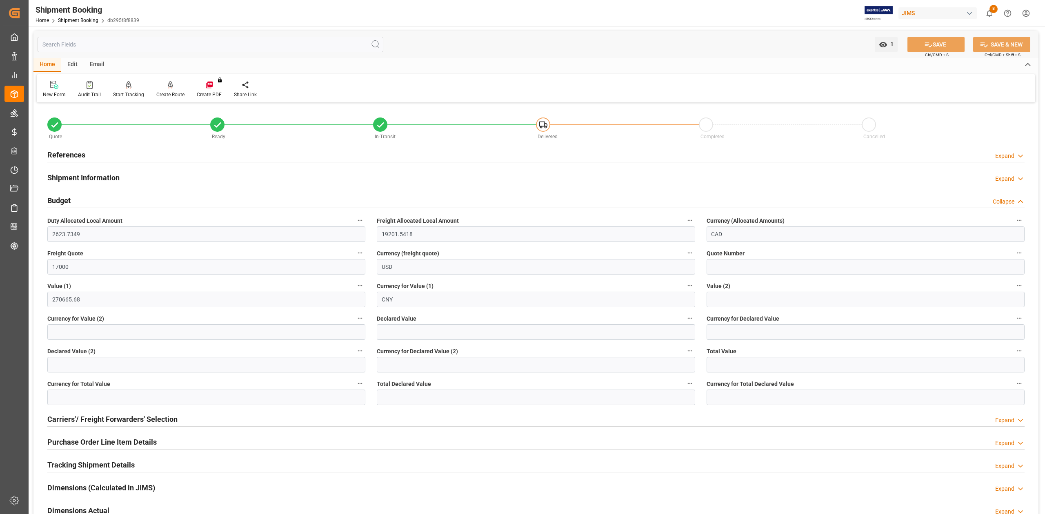
click at [63, 201] on h2 "Budget" at bounding box center [58, 200] width 23 height 11
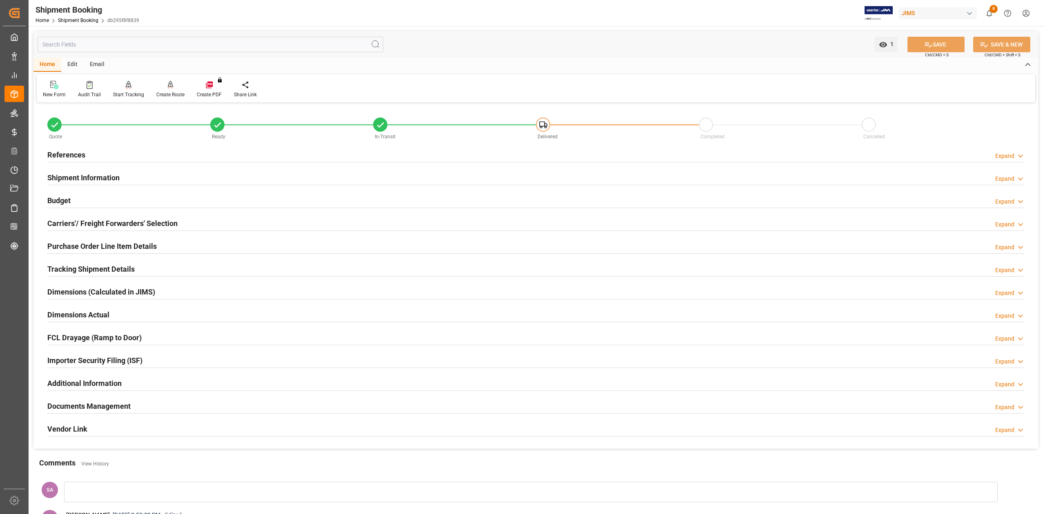
click at [92, 318] on h2 "Documents Management" at bounding box center [88, 406] width 83 height 11
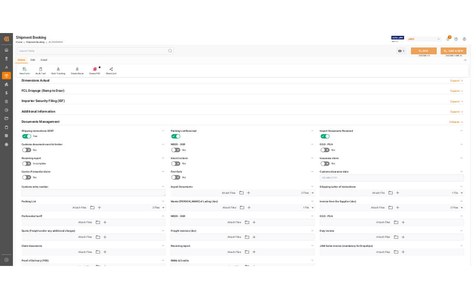
scroll to position [218, 0]
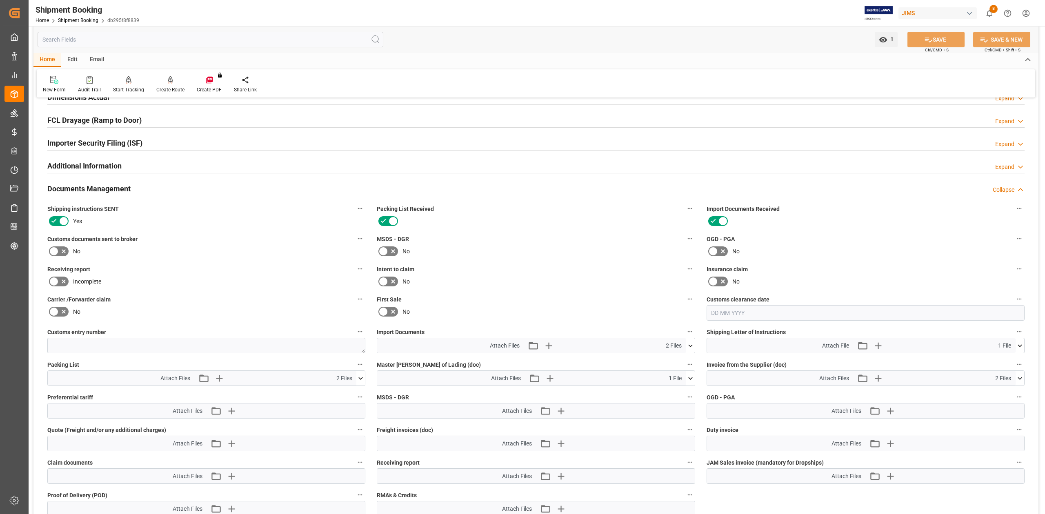
click at [690, 318] on icon at bounding box center [690, 346] width 9 height 9
click at [691, 318] on icon at bounding box center [690, 378] width 9 height 9
click at [696, 318] on icon at bounding box center [1019, 346] width 9 height 9
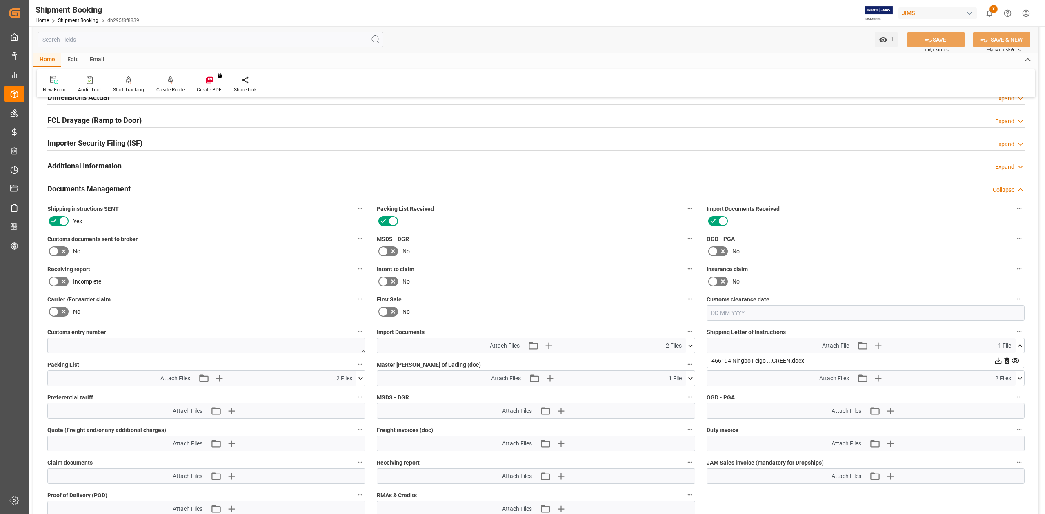
click at [696, 318] on icon at bounding box center [1019, 346] width 9 height 9
click at [696, 318] on icon at bounding box center [1019, 378] width 9 height 9
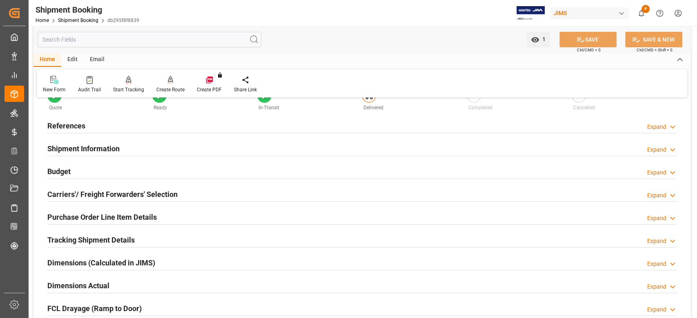
scroll to position [0, 0]
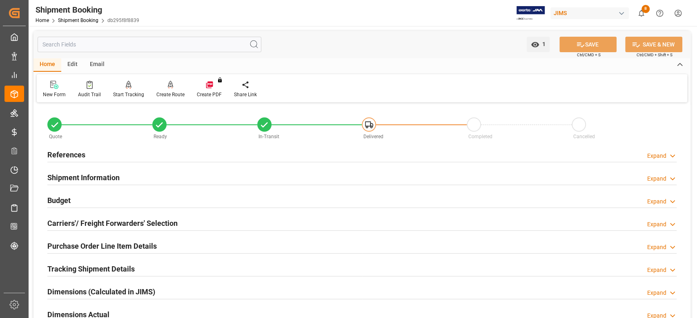
click at [78, 157] on h2 "References" at bounding box center [66, 154] width 38 height 11
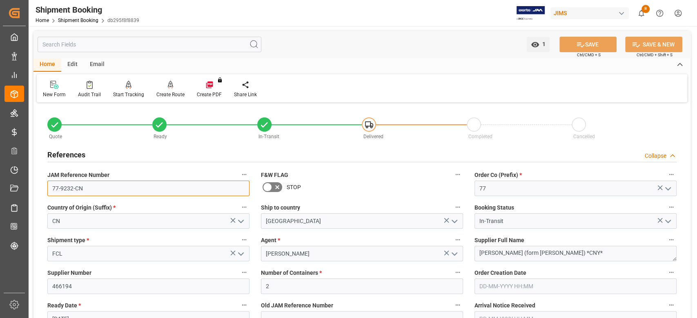
click at [116, 188] on input "77-9232-CN" at bounding box center [148, 189] width 202 height 16
click at [604, 255] on textarea "[PERSON_NAME] (form [PERSON_NAME]) *CNY*" at bounding box center [575, 254] width 202 height 16
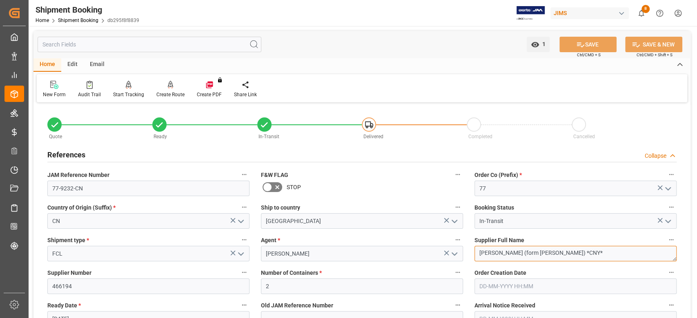
click at [604, 255] on textarea "[PERSON_NAME] (form [PERSON_NAME]) *CNY*" at bounding box center [575, 254] width 202 height 16
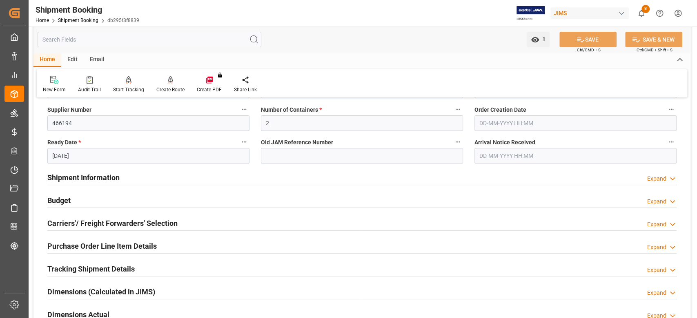
click at [111, 181] on h2 "Shipment Information" at bounding box center [83, 177] width 72 height 11
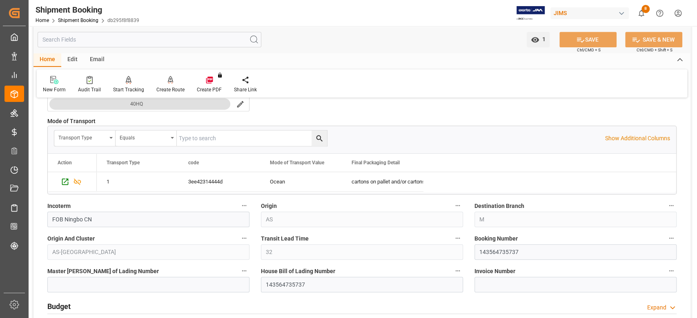
scroll to position [435, 0]
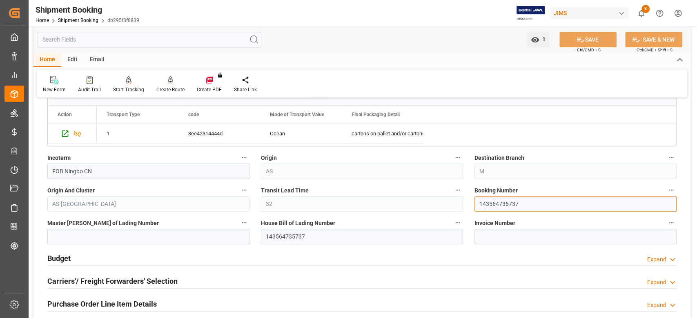
click at [494, 204] on input "143564735737" at bounding box center [575, 204] width 202 height 16
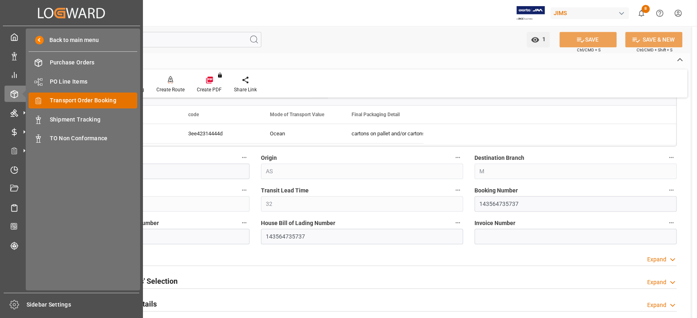
click at [82, 101] on span "Transport Order Booking" at bounding box center [94, 100] width 88 height 9
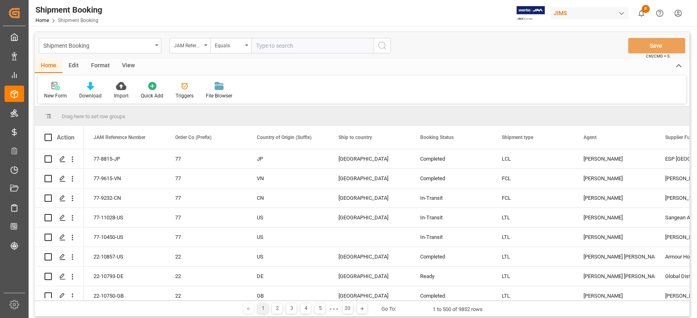
click at [54, 88] on icon at bounding box center [55, 86] width 8 height 8
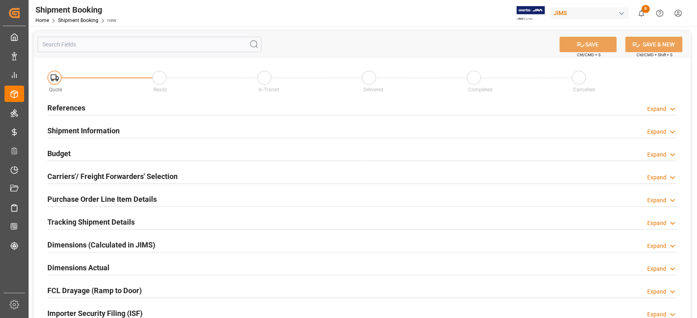
click at [68, 109] on h2 "References" at bounding box center [66, 107] width 38 height 11
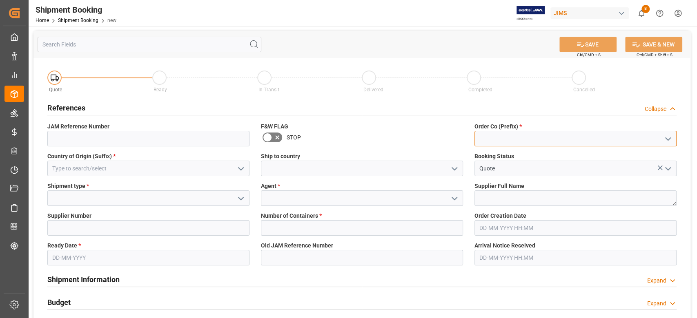
click at [491, 138] on input at bounding box center [575, 139] width 202 height 16
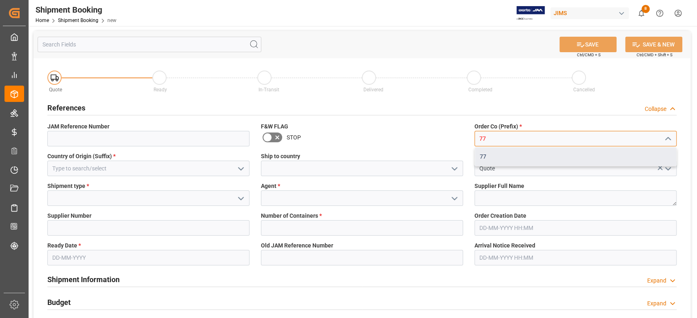
click at [488, 155] on div "77" at bounding box center [575, 157] width 201 height 18
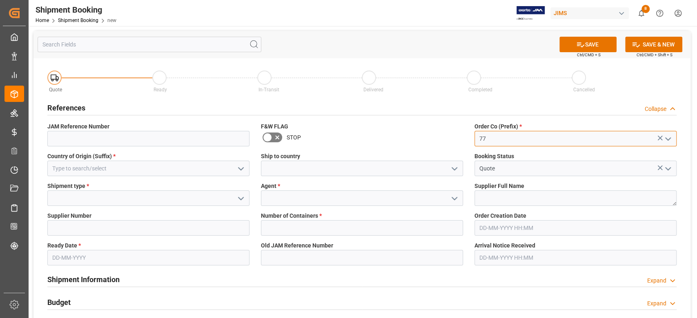
type input "77"
click at [102, 172] on input at bounding box center [148, 169] width 202 height 16
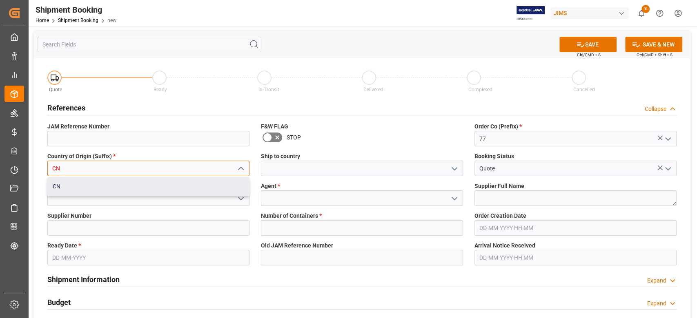
click at [120, 193] on div "CN" at bounding box center [148, 187] width 201 height 18
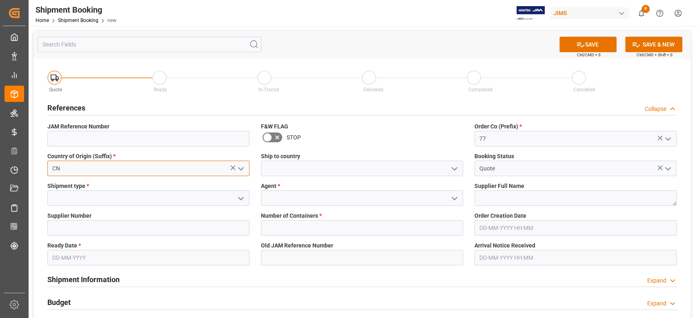
type input "CN"
click at [293, 167] on input at bounding box center [362, 169] width 202 height 16
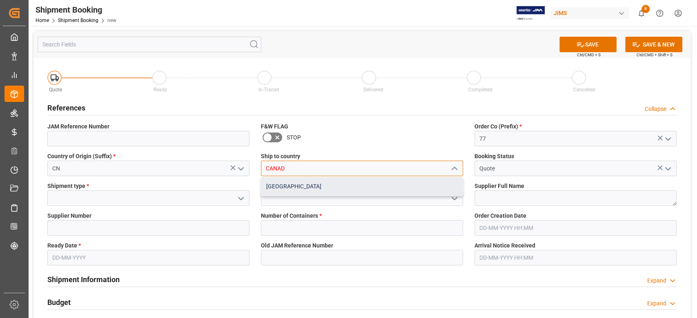
click at [287, 182] on div "[GEOGRAPHIC_DATA]" at bounding box center [361, 187] width 201 height 18
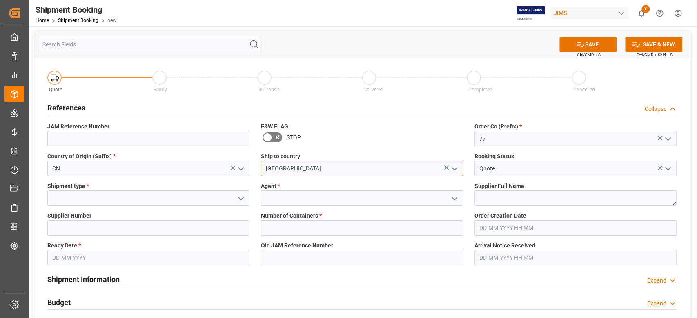
type input "[GEOGRAPHIC_DATA]"
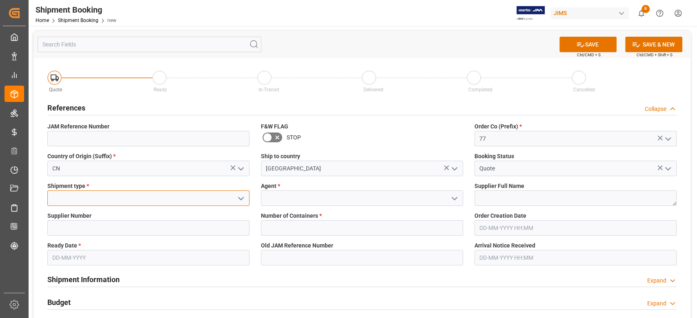
click at [215, 195] on input at bounding box center [148, 199] width 202 height 16
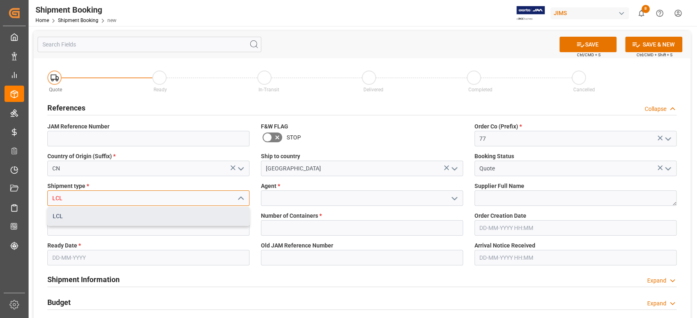
click at [194, 216] on div "LCL" at bounding box center [148, 216] width 201 height 18
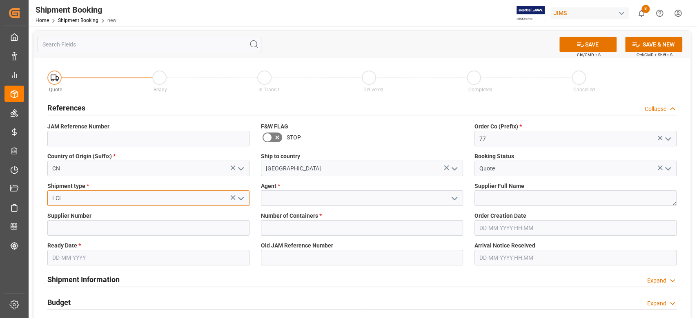
type input "LCL"
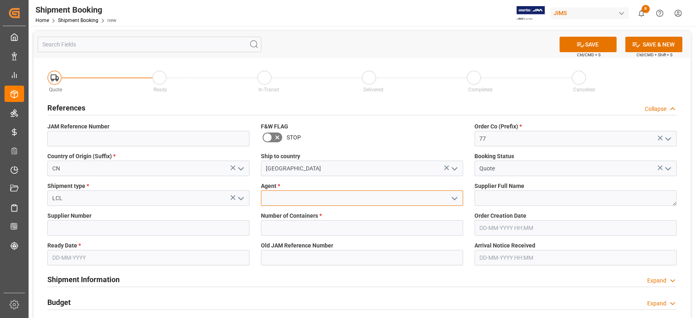
click at [292, 202] on input at bounding box center [362, 199] width 202 height 16
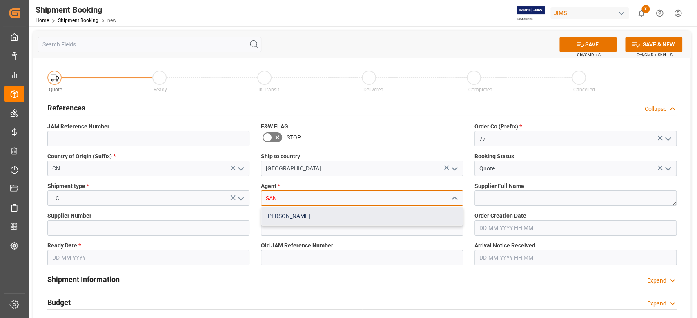
click at [310, 222] on div "[PERSON_NAME]" at bounding box center [361, 216] width 201 height 18
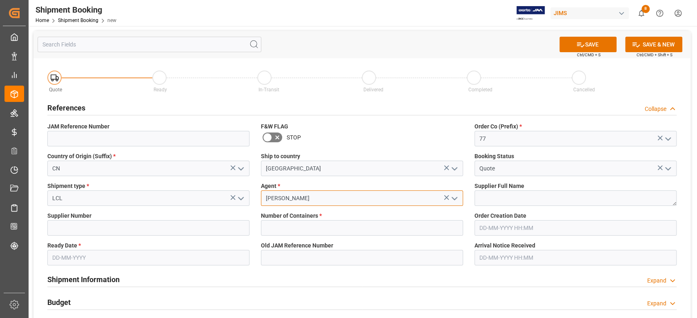
type input "[PERSON_NAME]"
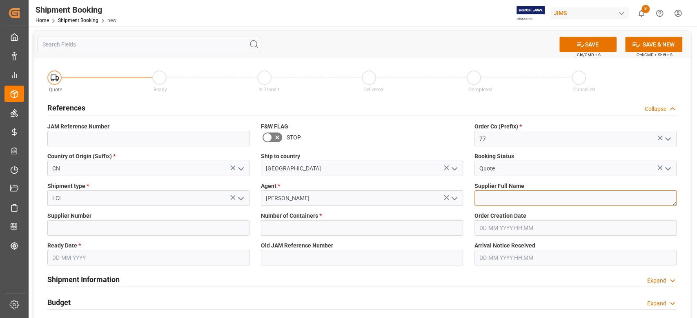
click at [508, 198] on textarea at bounding box center [575, 199] width 202 height 16
paste textarea "AMI Musical Instruments GmbH"
type textarea "AMI Musical Instruments GmbH"
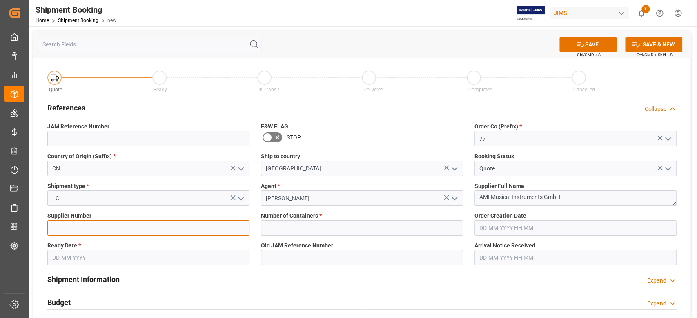
click at [87, 224] on input at bounding box center [148, 228] width 202 height 16
paste input "272436"
type input "272436"
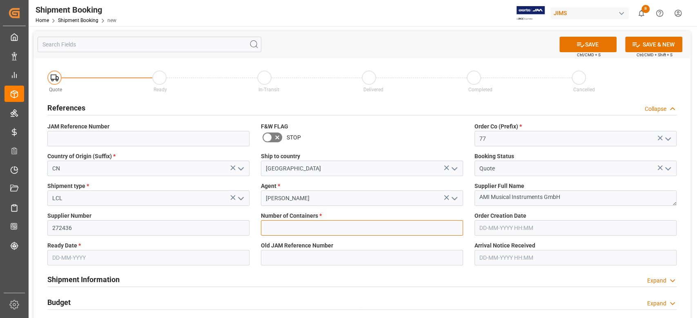
click at [297, 224] on input "text" at bounding box center [362, 228] width 202 height 16
type input "0"
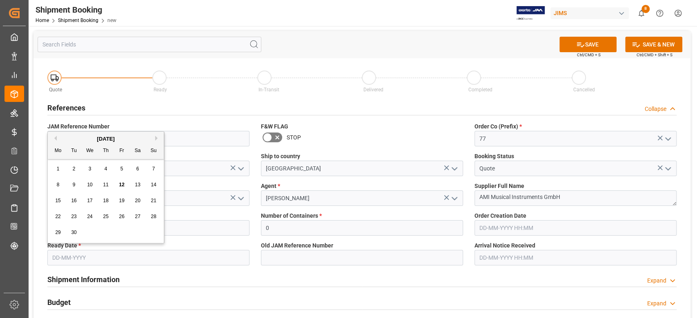
click at [153, 261] on input "text" at bounding box center [148, 258] width 202 height 16
type input "[DATE]"
click at [588, 42] on button "SAVE" at bounding box center [587, 45] width 57 height 16
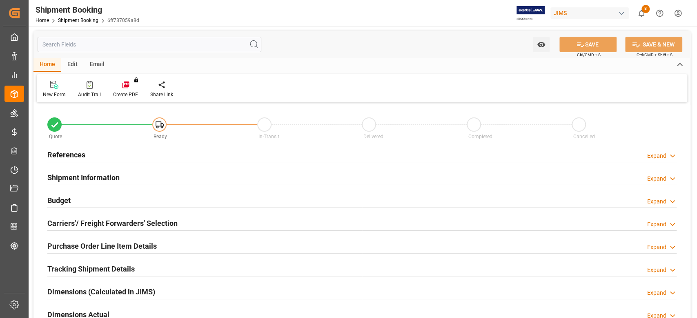
type input "0"
type input "[DATE]"
click at [75, 156] on h2 "References" at bounding box center [66, 154] width 38 height 11
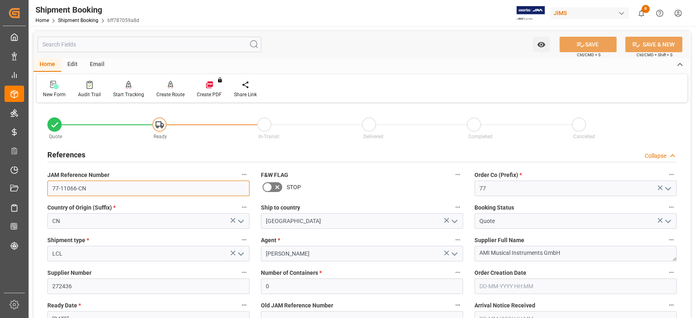
click at [101, 185] on input "77-11066-CN" at bounding box center [148, 189] width 202 height 16
click at [104, 187] on input "77-11066-CN" at bounding box center [148, 189] width 202 height 16
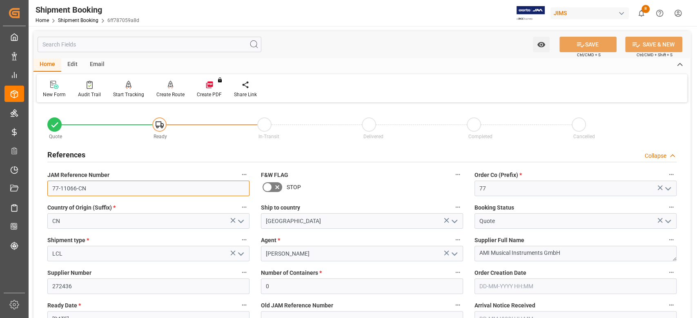
click at [104, 187] on input "77-11066-CN" at bounding box center [148, 189] width 202 height 16
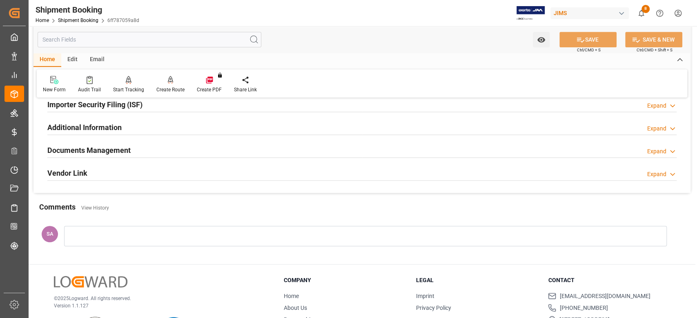
scroll to position [403, 0]
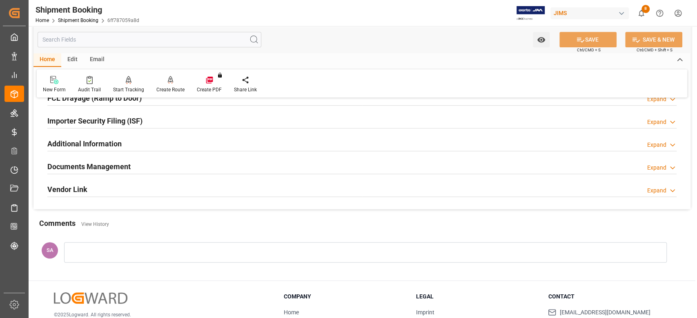
drag, startPoint x: 122, startPoint y: 169, endPoint x: 353, endPoint y: 214, distance: 234.6
click at [122, 169] on h2 "Documents Management" at bounding box center [88, 166] width 83 height 11
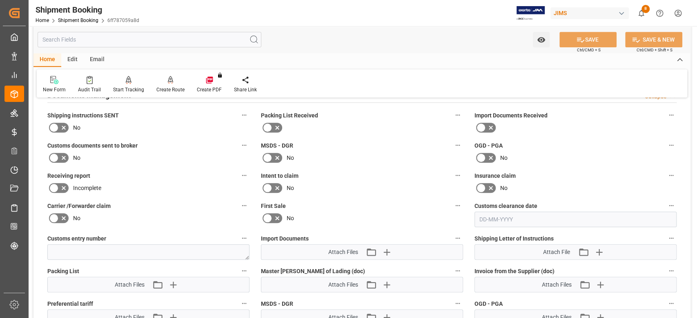
scroll to position [512, 0]
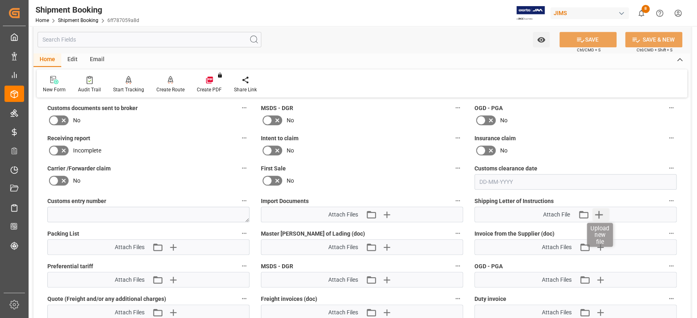
click at [599, 214] on icon "button" at bounding box center [599, 215] width 8 height 8
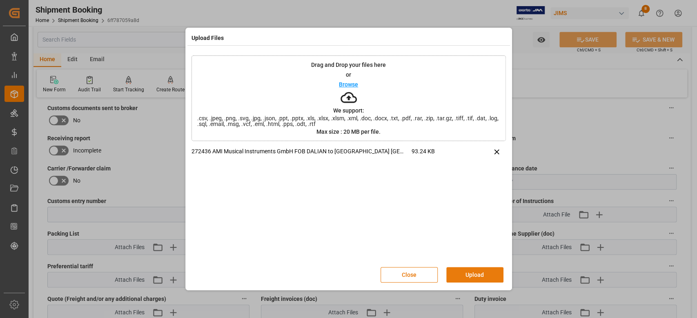
click at [471, 274] on button "Upload" at bounding box center [474, 275] width 57 height 16
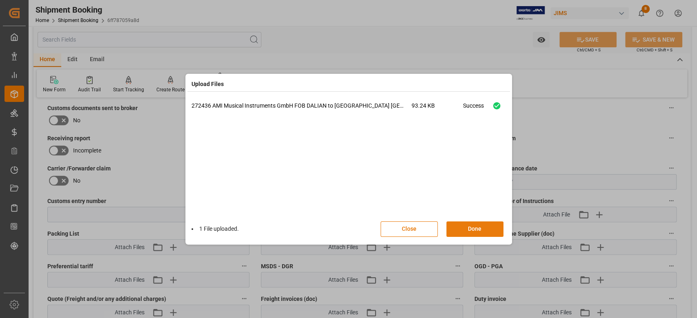
click at [472, 228] on button "Done" at bounding box center [474, 230] width 57 height 16
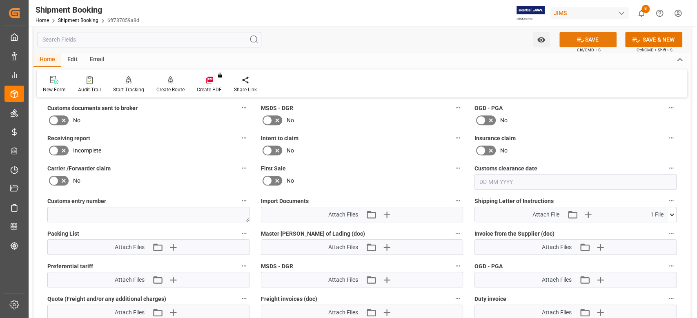
click at [595, 40] on button "SAVE" at bounding box center [587, 40] width 57 height 16
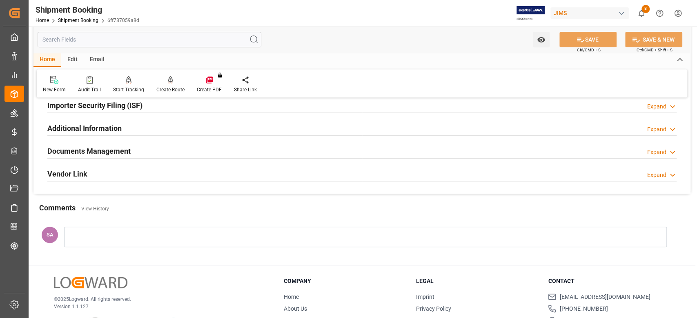
scroll to position [240, 0]
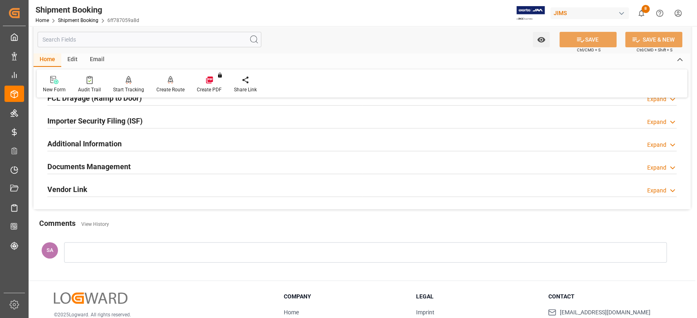
click at [98, 167] on h2 "Documents Management" at bounding box center [88, 166] width 83 height 11
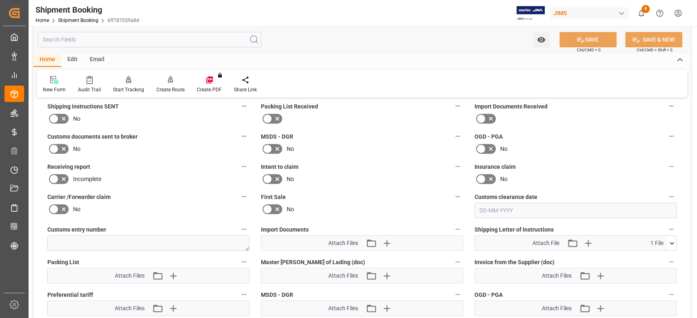
scroll to position [403, 0]
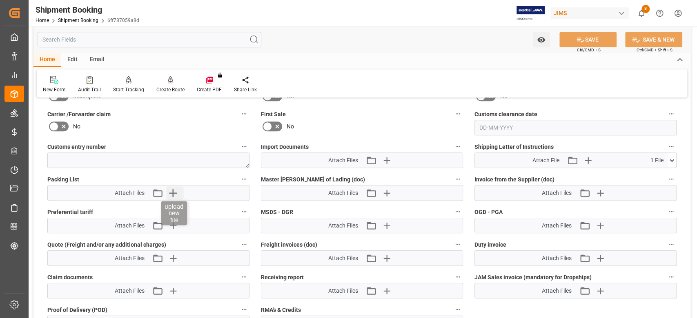
click at [174, 195] on icon "button" at bounding box center [173, 193] width 13 height 13
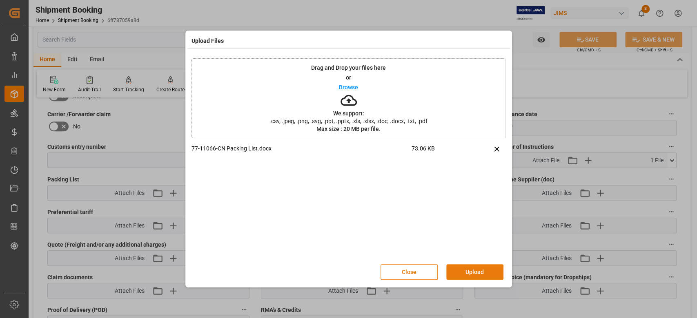
click at [471, 270] on button "Upload" at bounding box center [474, 272] width 57 height 16
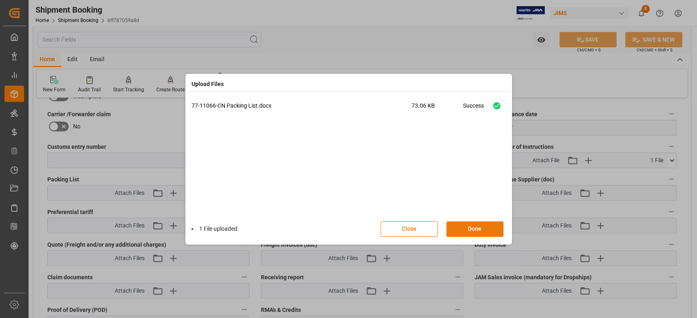
click at [473, 231] on button "Done" at bounding box center [474, 230] width 57 height 16
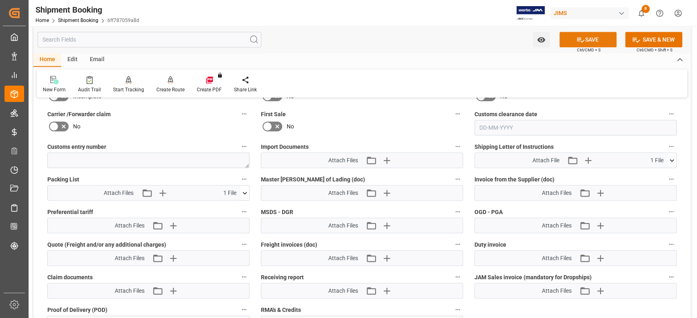
click at [583, 39] on button "SAVE" at bounding box center [587, 40] width 57 height 16
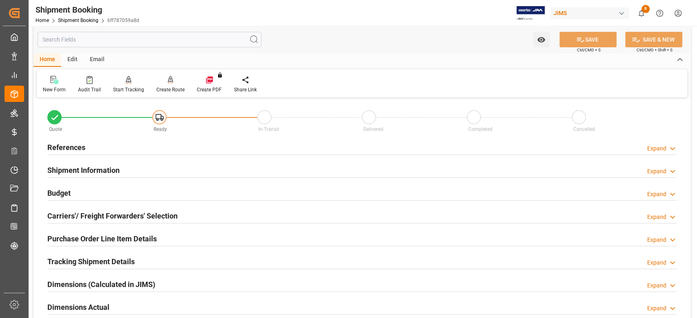
scroll to position [0, 0]
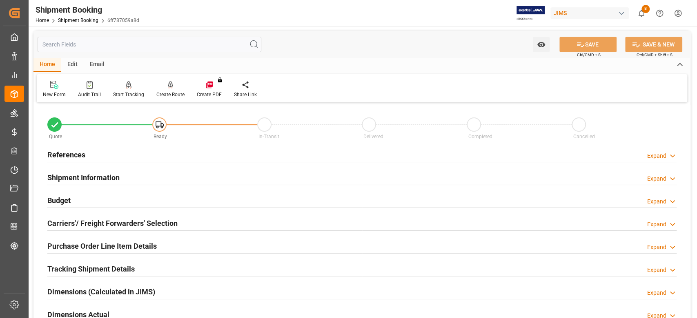
click at [99, 63] on div "Email" at bounding box center [97, 65] width 27 height 14
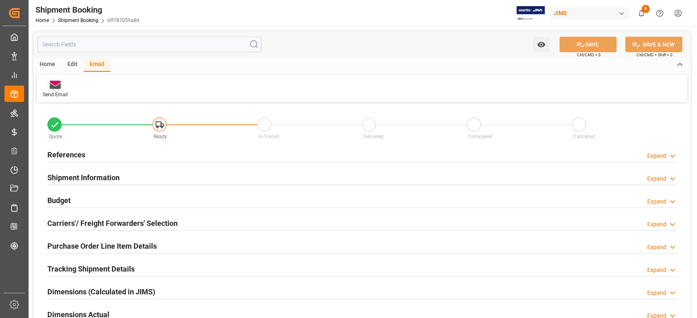
click at [61, 93] on div "Send Email" at bounding box center [55, 94] width 25 height 7
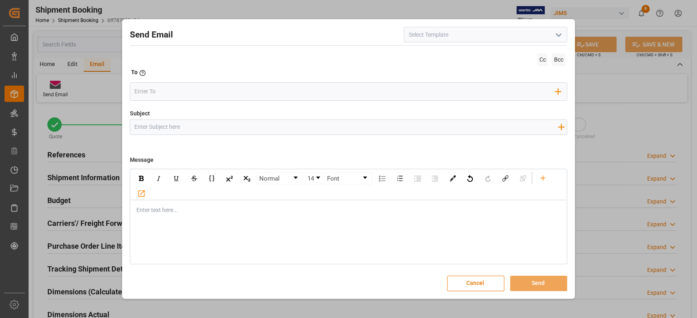
click at [497, 33] on input at bounding box center [485, 35] width 163 height 16
click at [557, 40] on icon "open menu" at bounding box center [558, 35] width 10 height 10
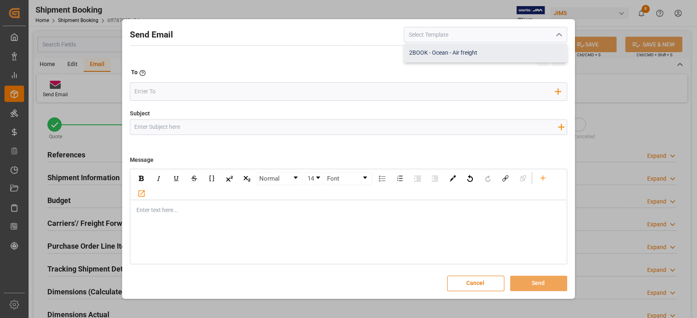
click at [480, 57] on div "2BOOK - Ocean - Air freight" at bounding box center [485, 53] width 162 height 18
type input "2BOOK - Ocean - Air freight"
type input "2BOOK {{jamReferenceNumber}} {{supplierFullName}} Ship from: {{country}} Ship t…"
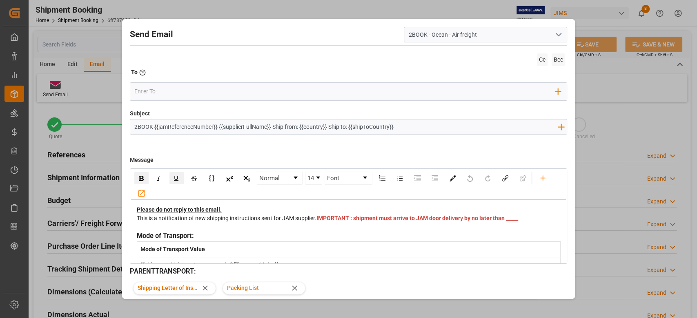
click at [334, 222] on span "IMPORTANT : shipment must arrive to JAM door delivery by no later than _____" at bounding box center [417, 218] width 202 height 7
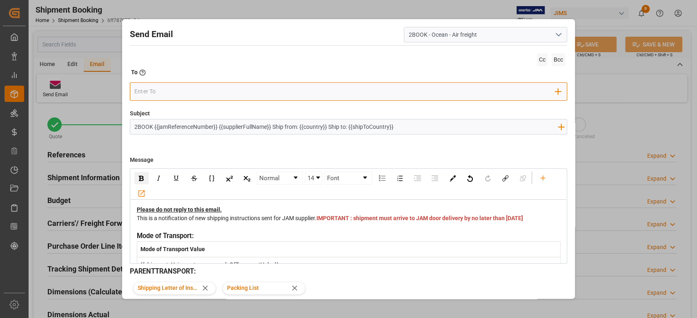
click at [200, 91] on input "email" at bounding box center [344, 91] width 421 height 12
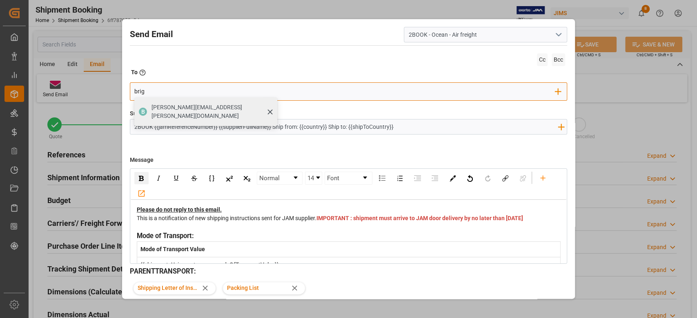
type input "brig"
click at [158, 107] on span "[PERSON_NAME][EMAIL_ADDRESS][PERSON_NAME][DOMAIN_NAME]" at bounding box center [211, 111] width 120 height 17
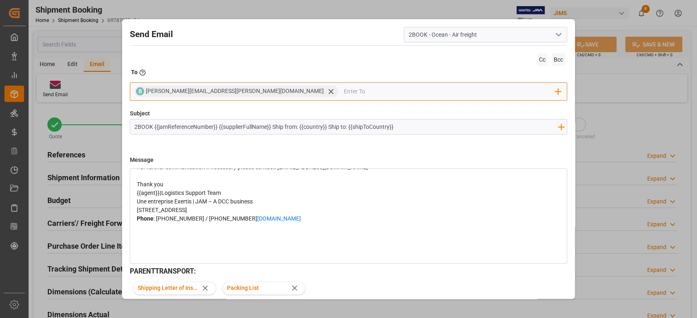
scroll to position [32, 0]
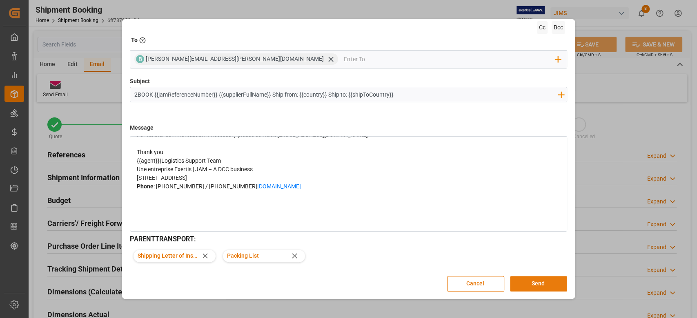
click at [545, 286] on button "Send" at bounding box center [538, 284] width 57 height 16
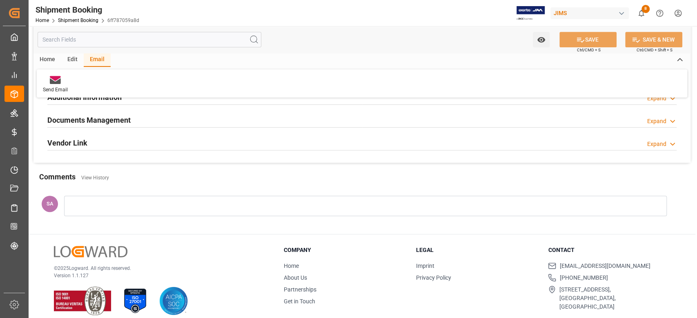
scroll to position [294, 0]
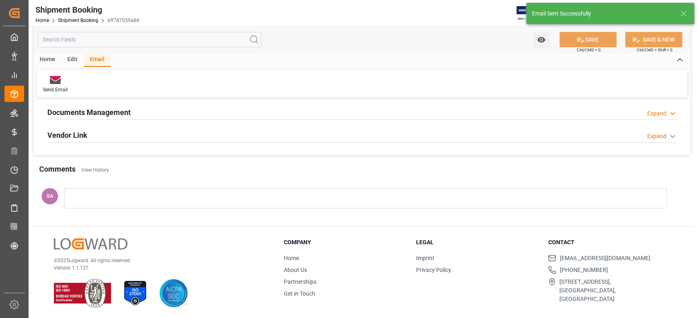
click at [92, 110] on h2 "Documents Management" at bounding box center [88, 112] width 83 height 11
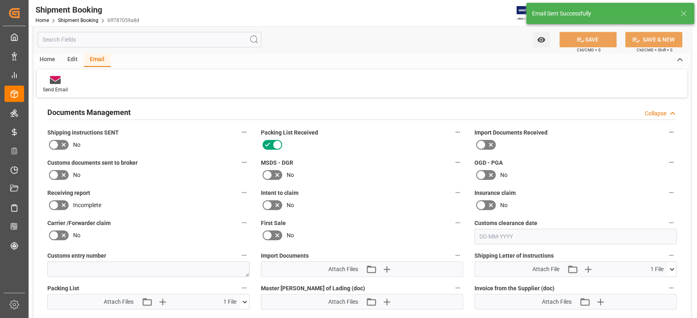
click at [51, 175] on icon at bounding box center [54, 175] width 10 height 10
click at [0, 0] on input "checkbox" at bounding box center [0, 0] width 0 height 0
click at [59, 173] on icon at bounding box center [64, 175] width 10 height 10
click at [0, 0] on input "checkbox" at bounding box center [0, 0] width 0 height 0
click at [60, 141] on icon at bounding box center [64, 145] width 10 height 10
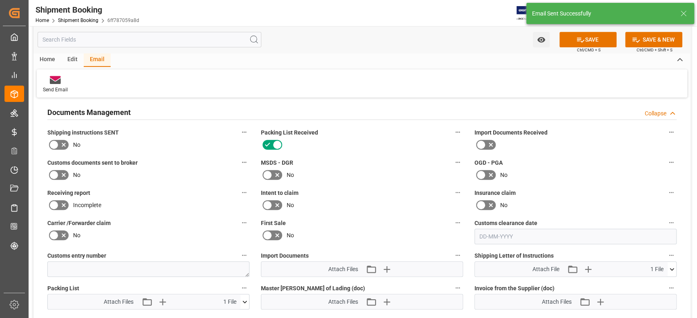
click at [0, 0] on input "checkbox" at bounding box center [0, 0] width 0 height 0
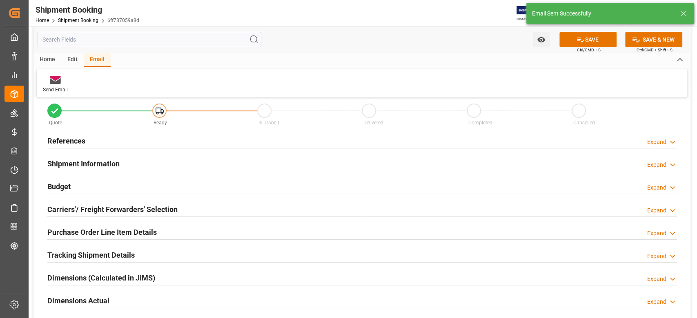
scroll to position [0, 0]
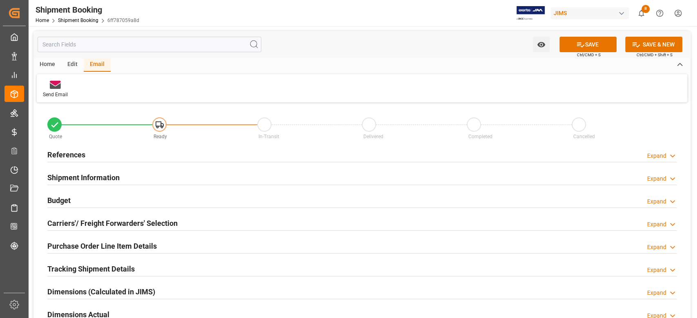
click at [585, 53] on span "Ctrl/CMD + S" at bounding box center [589, 55] width 24 height 6
click at [579, 49] on button "SAVE" at bounding box center [587, 45] width 57 height 16
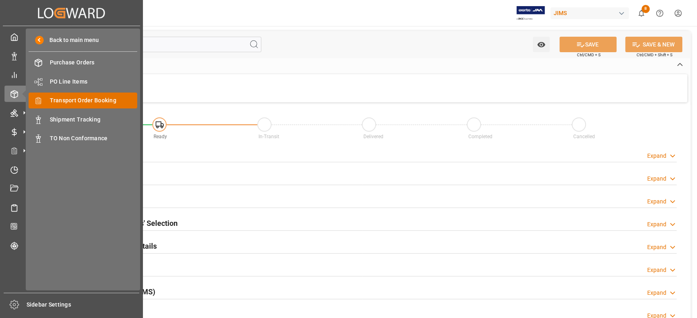
click at [66, 106] on div "Transport Order Booking Transport Order Booking" at bounding box center [83, 101] width 109 height 16
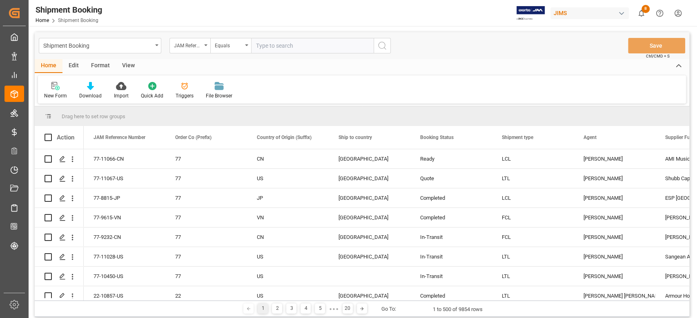
click at [304, 46] on input "text" at bounding box center [312, 46] width 122 height 16
type input "77-10933-KR"
click at [387, 48] on button "search button" at bounding box center [381, 46] width 17 height 16
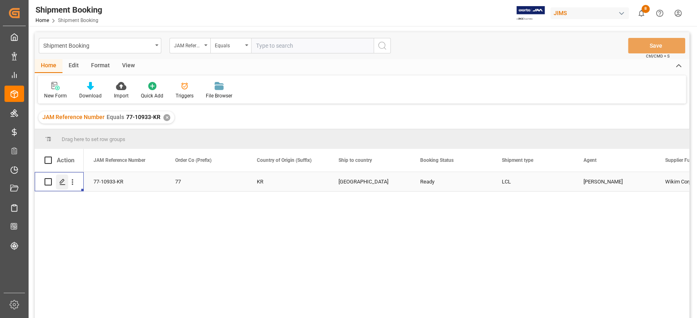
click at [64, 183] on icon "Press SPACE to select this row." at bounding box center [62, 182] width 7 height 7
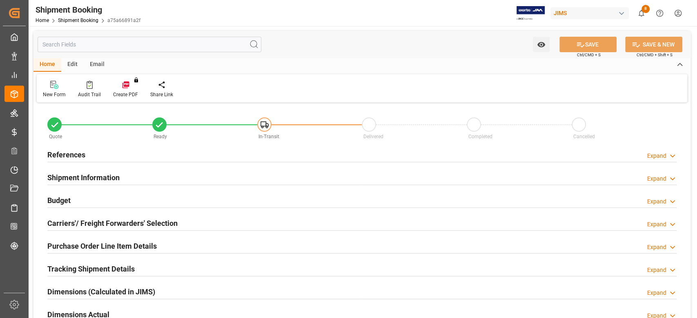
type input "0"
type input "[DATE]"
click at [68, 158] on h2 "References" at bounding box center [66, 154] width 38 height 11
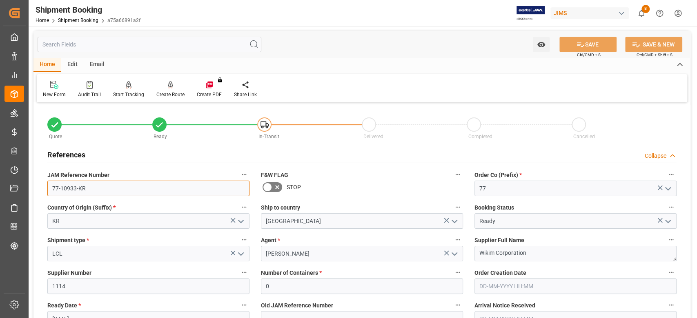
click at [100, 190] on input "77-10933-KR" at bounding box center [148, 189] width 202 height 16
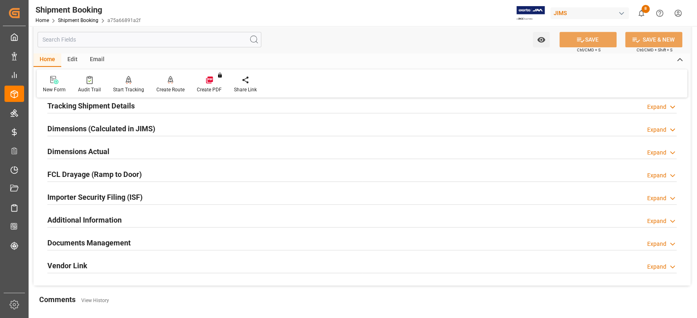
scroll to position [435, 0]
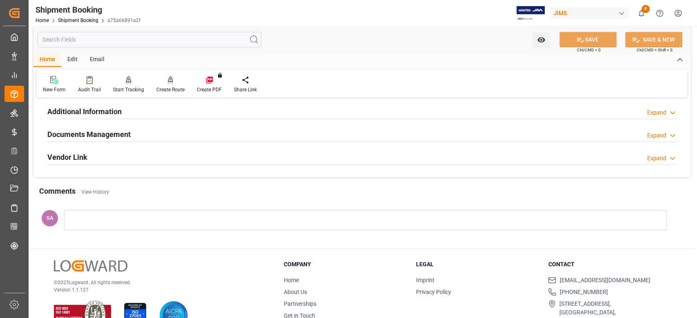
click at [84, 136] on h2 "Documents Management" at bounding box center [88, 134] width 83 height 11
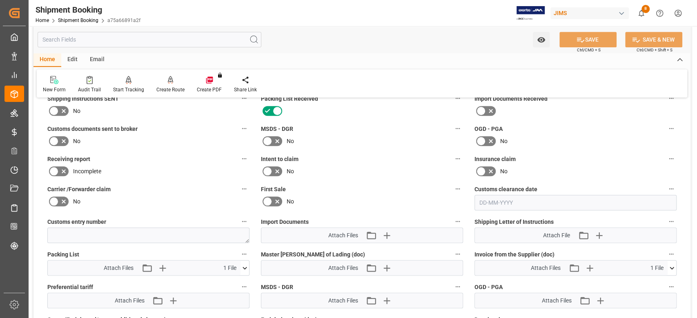
scroll to position [544, 0]
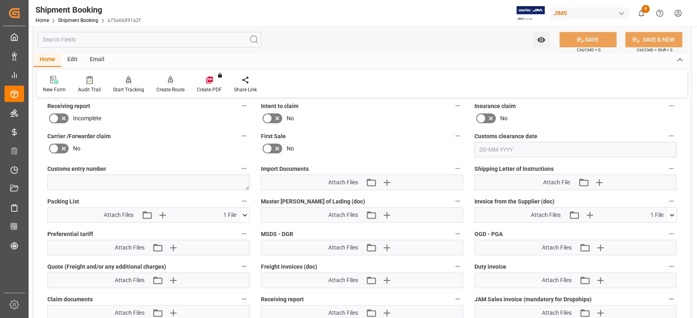
click at [672, 214] on icon at bounding box center [671, 215] width 4 height 2
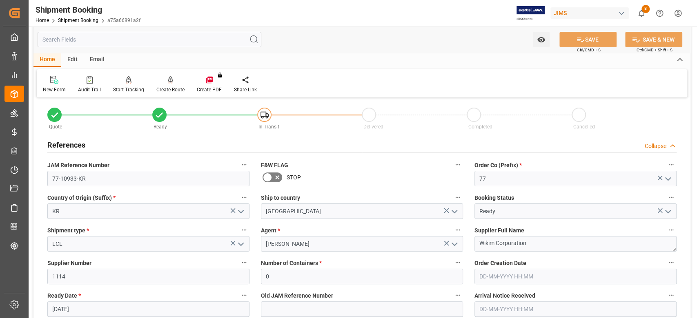
scroll to position [0, 0]
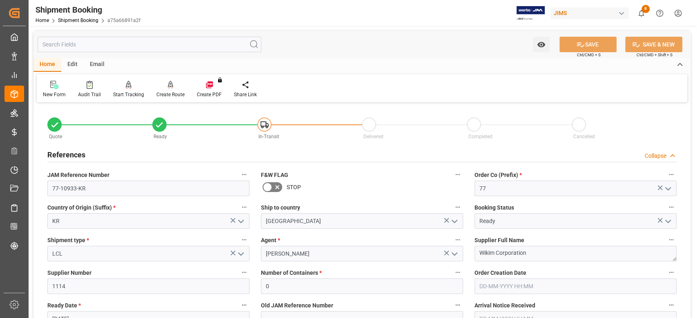
click at [62, 158] on h2 "References" at bounding box center [66, 154] width 38 height 11
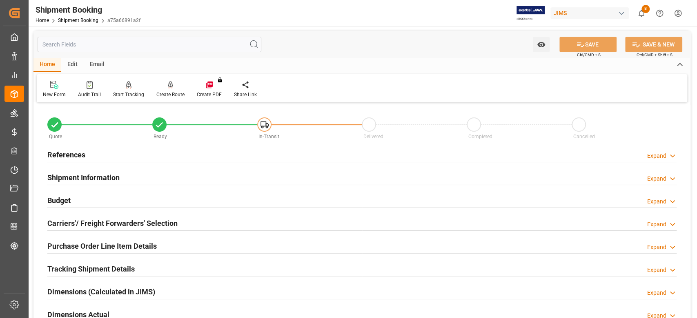
click at [62, 158] on h2 "References" at bounding box center [66, 154] width 38 height 11
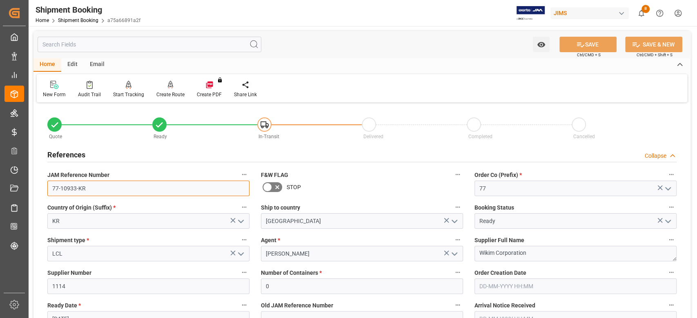
click at [109, 191] on input "77-10933-KR" at bounding box center [148, 189] width 202 height 16
click at [540, 255] on textarea "Wikim Corporation" at bounding box center [575, 254] width 202 height 16
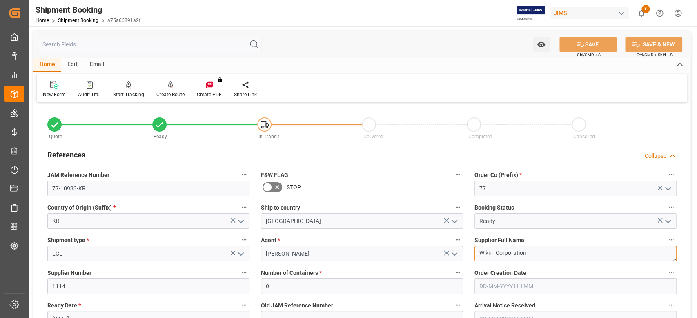
click at [540, 255] on textarea "Wikim Corporation" at bounding box center [575, 254] width 202 height 16
